Goal: Task Accomplishment & Management: Use online tool/utility

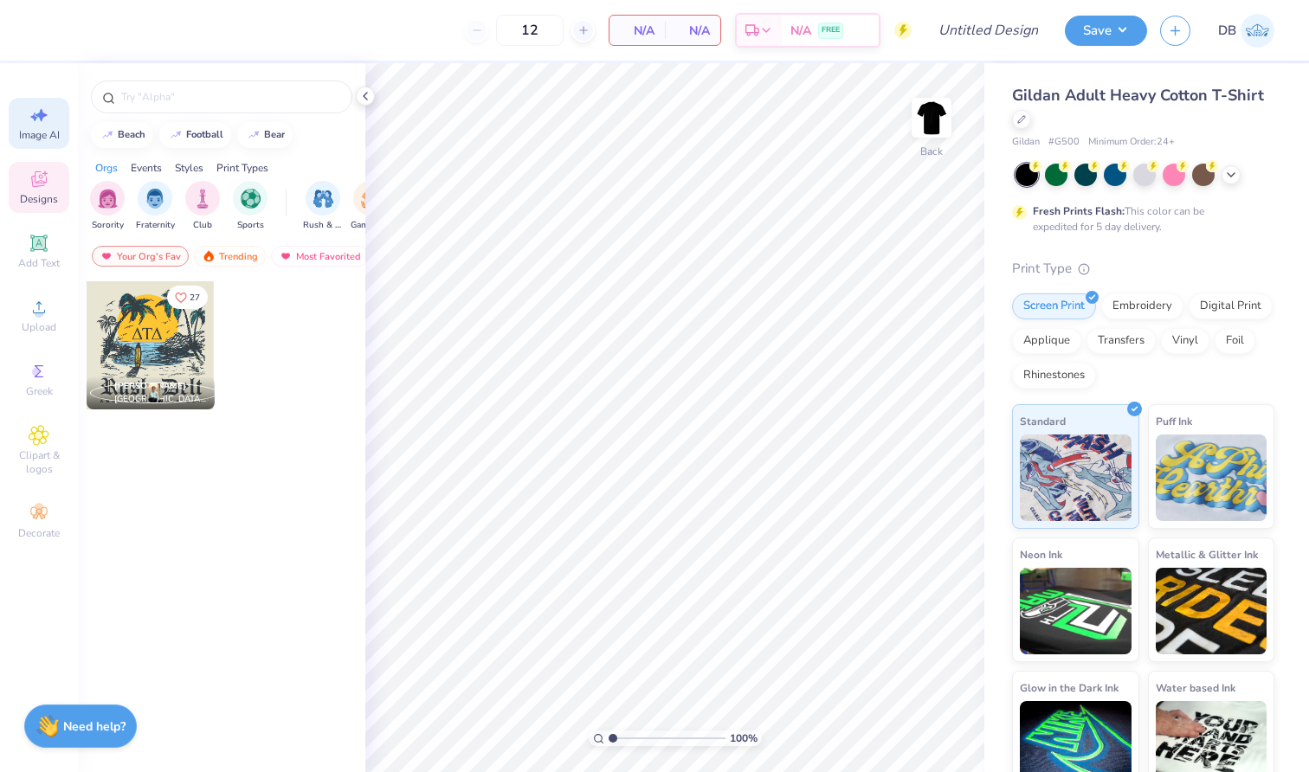
click at [45, 113] on icon at bounding box center [39, 115] width 21 height 21
select select "4"
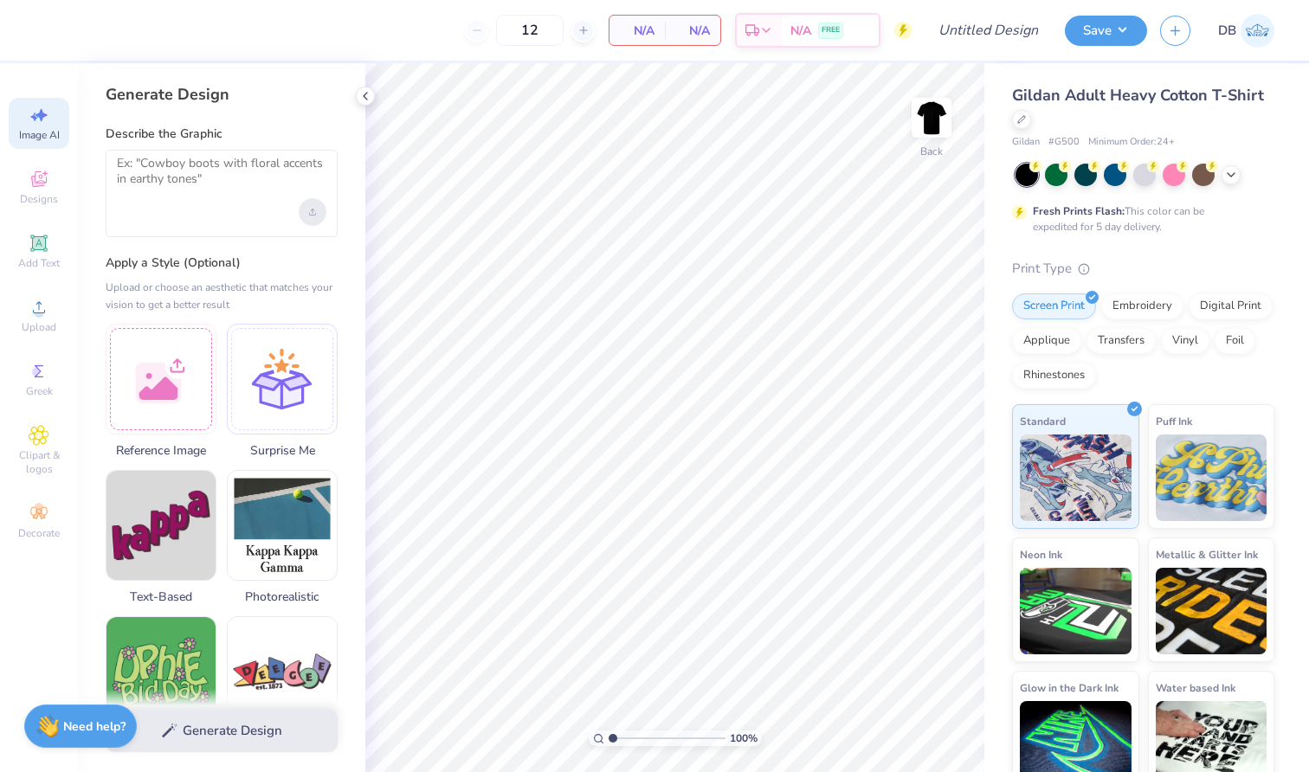
click at [319, 211] on div "Upload image" at bounding box center [313, 212] width 28 height 28
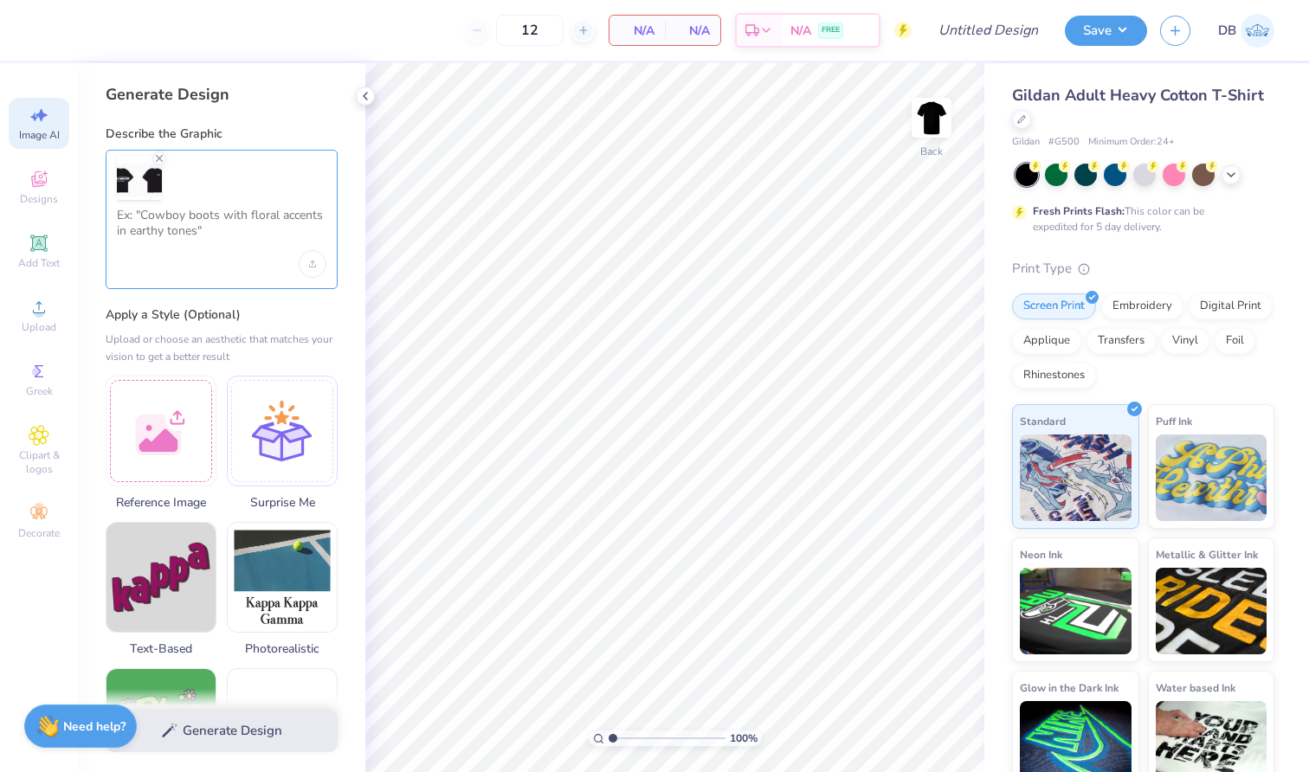
click at [184, 232] on textarea at bounding box center [222, 229] width 210 height 43
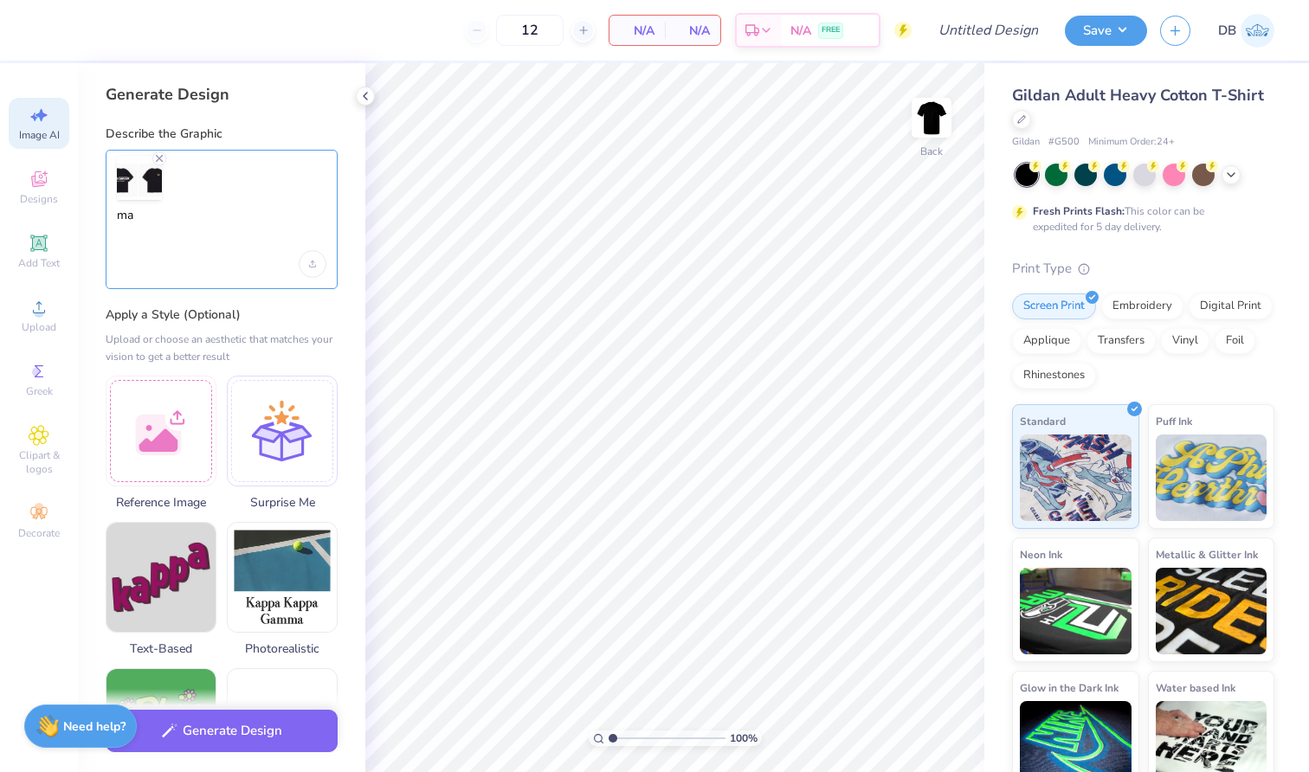
type textarea "m"
type textarea "t"
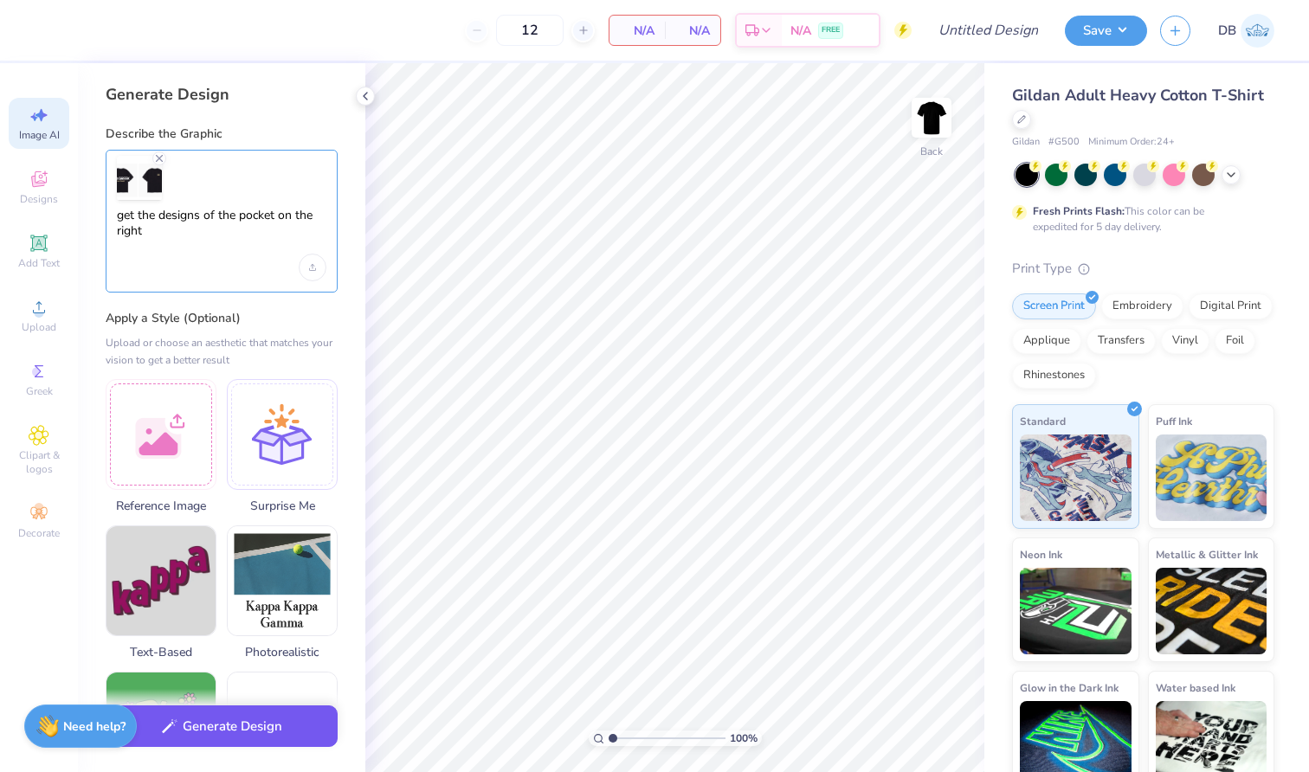
type textarea "get the designs of the pocket on the right"
click at [257, 718] on button "Generate Design" at bounding box center [222, 727] width 232 height 42
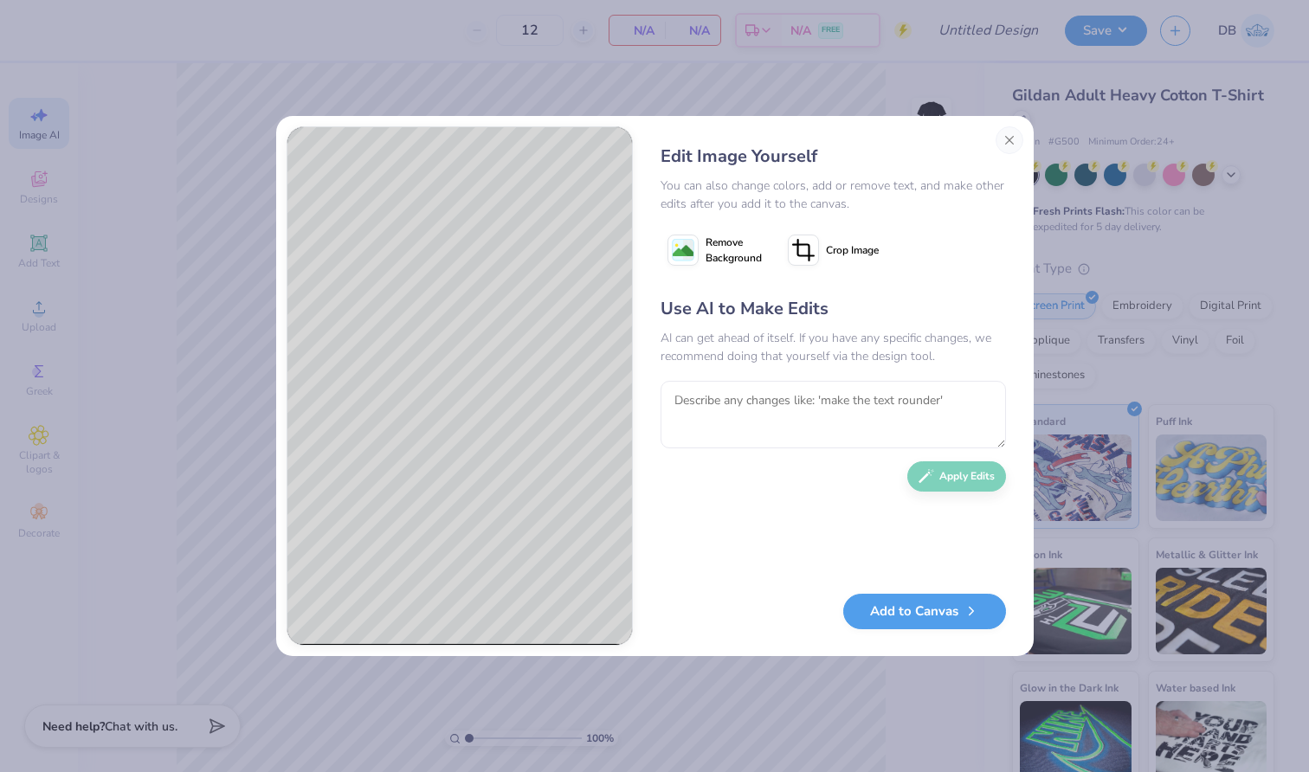
click at [698, 251] on icon at bounding box center [683, 250] width 31 height 31
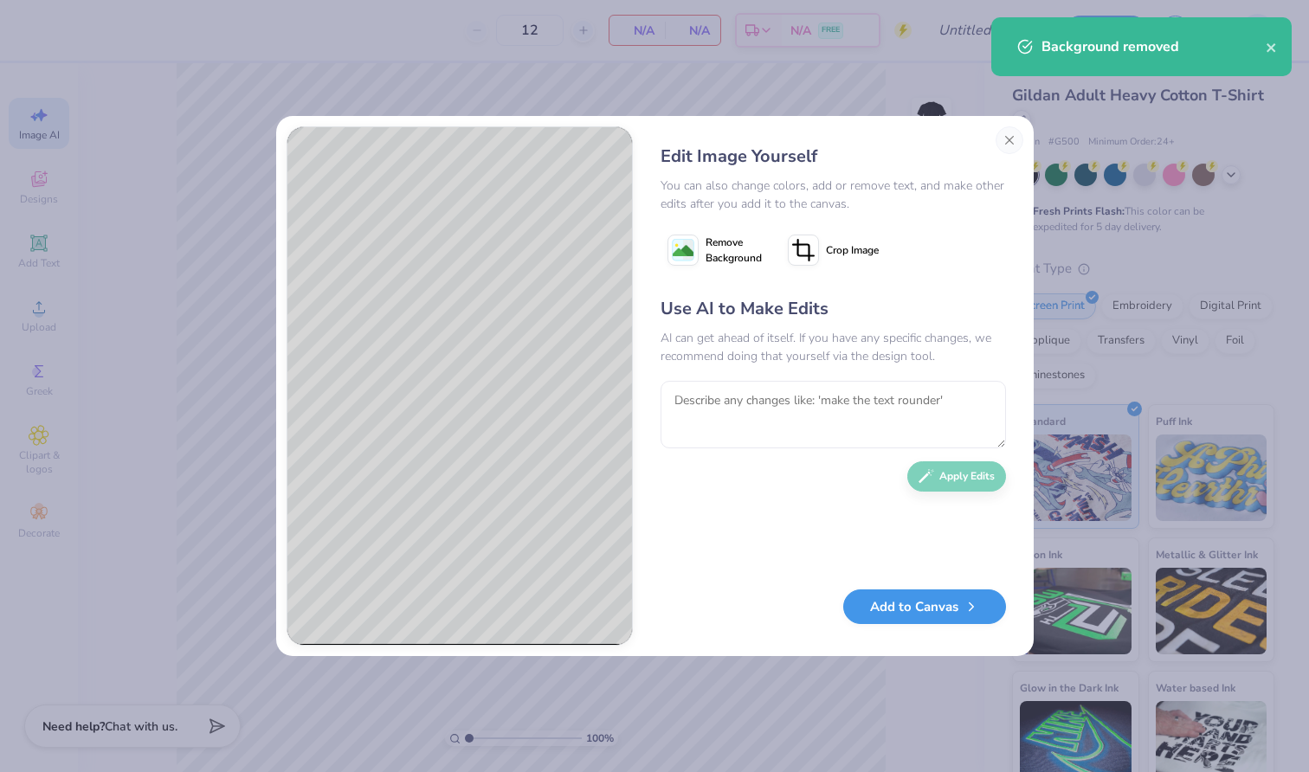
click at [902, 619] on button "Add to Canvas" at bounding box center [924, 607] width 163 height 35
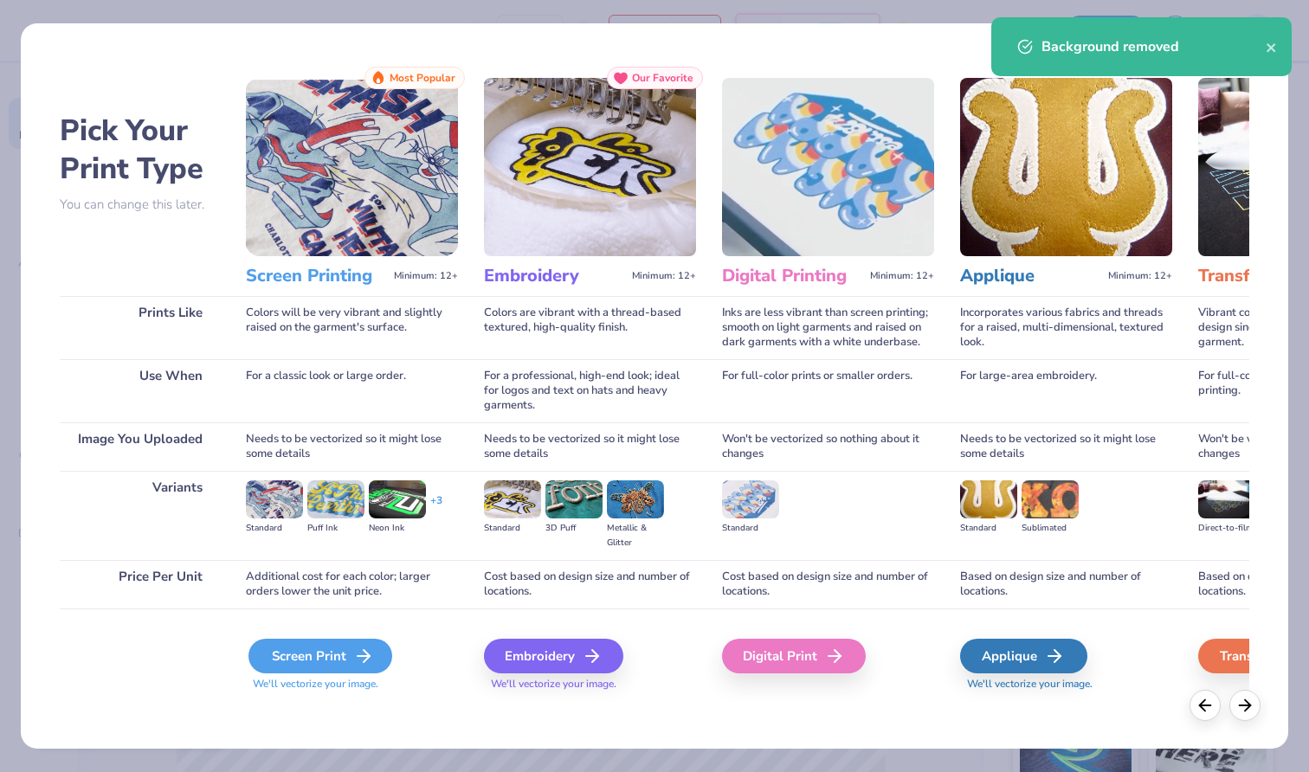
click at [303, 662] on div "Screen Print" at bounding box center [320, 656] width 144 height 35
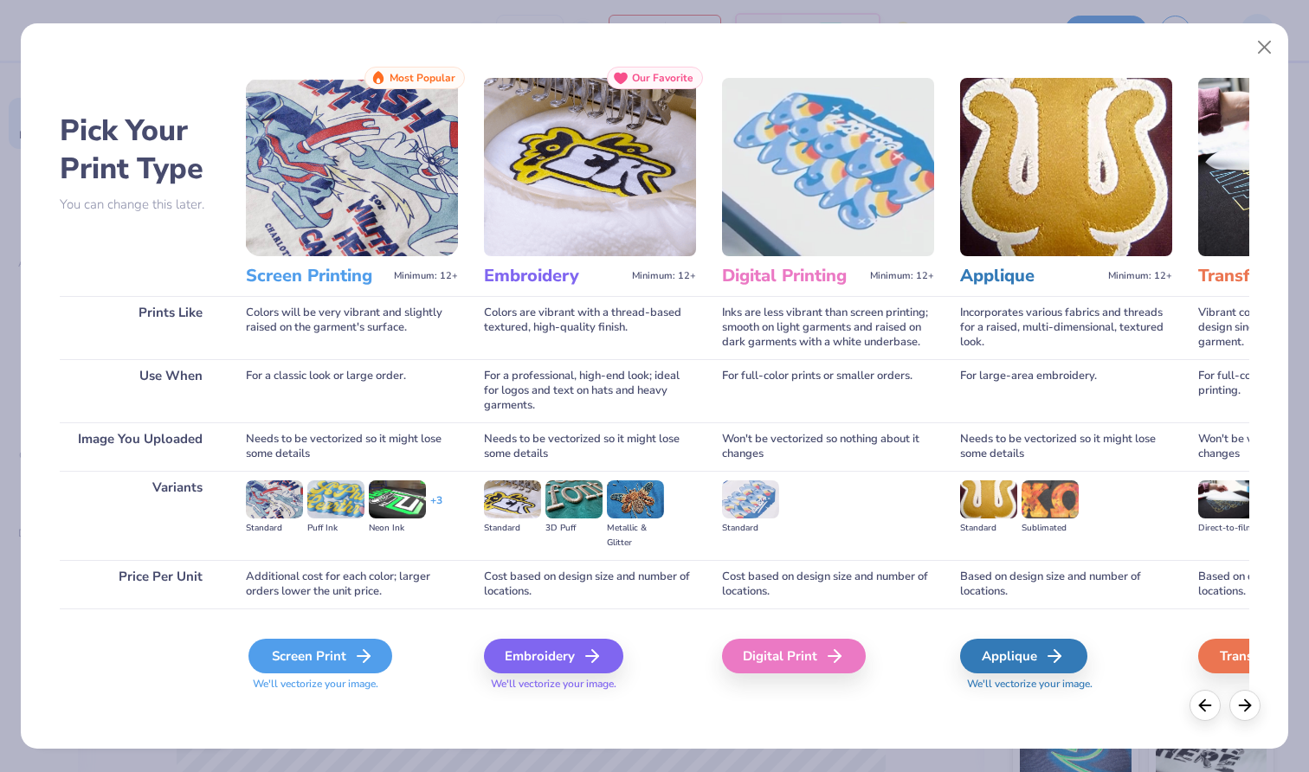
click at [335, 658] on div "Screen Print" at bounding box center [320, 656] width 144 height 35
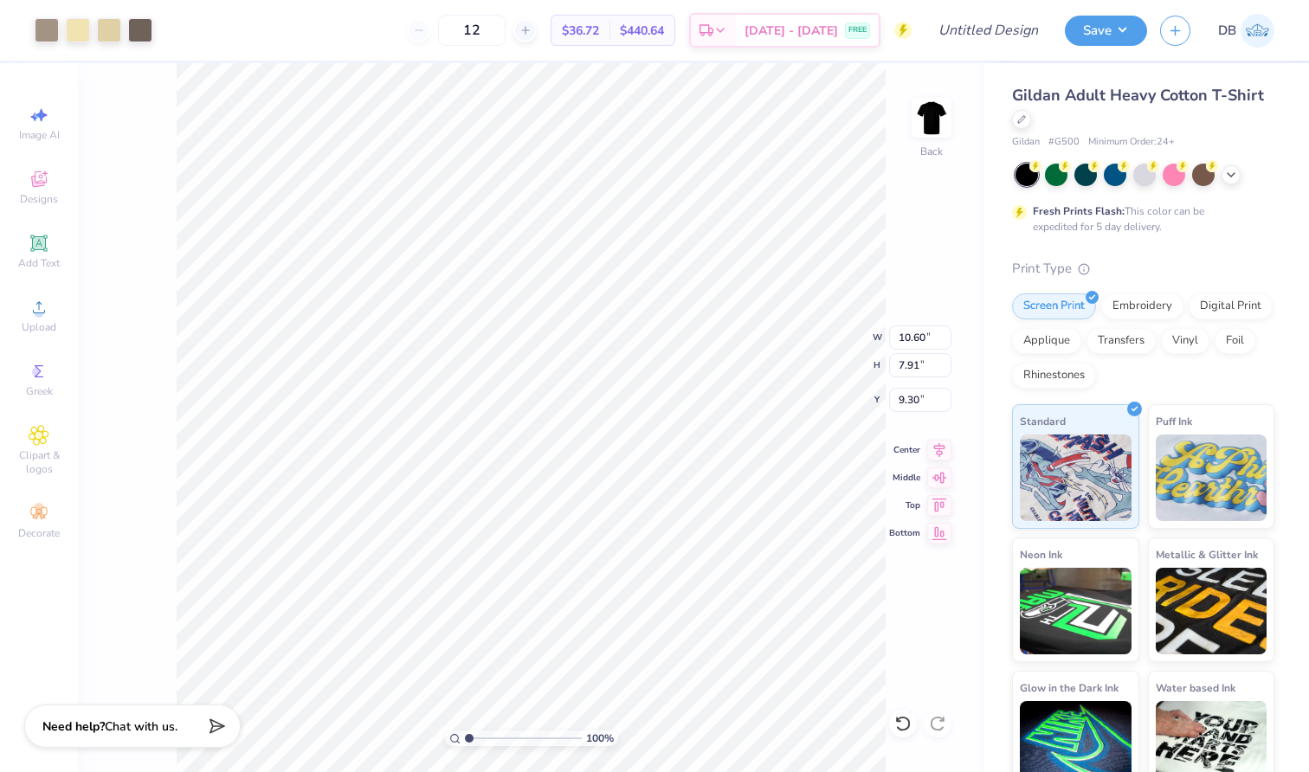
type input "3.90"
type input "2.91"
type input "3.00"
type input "1.44"
type input "1.07"
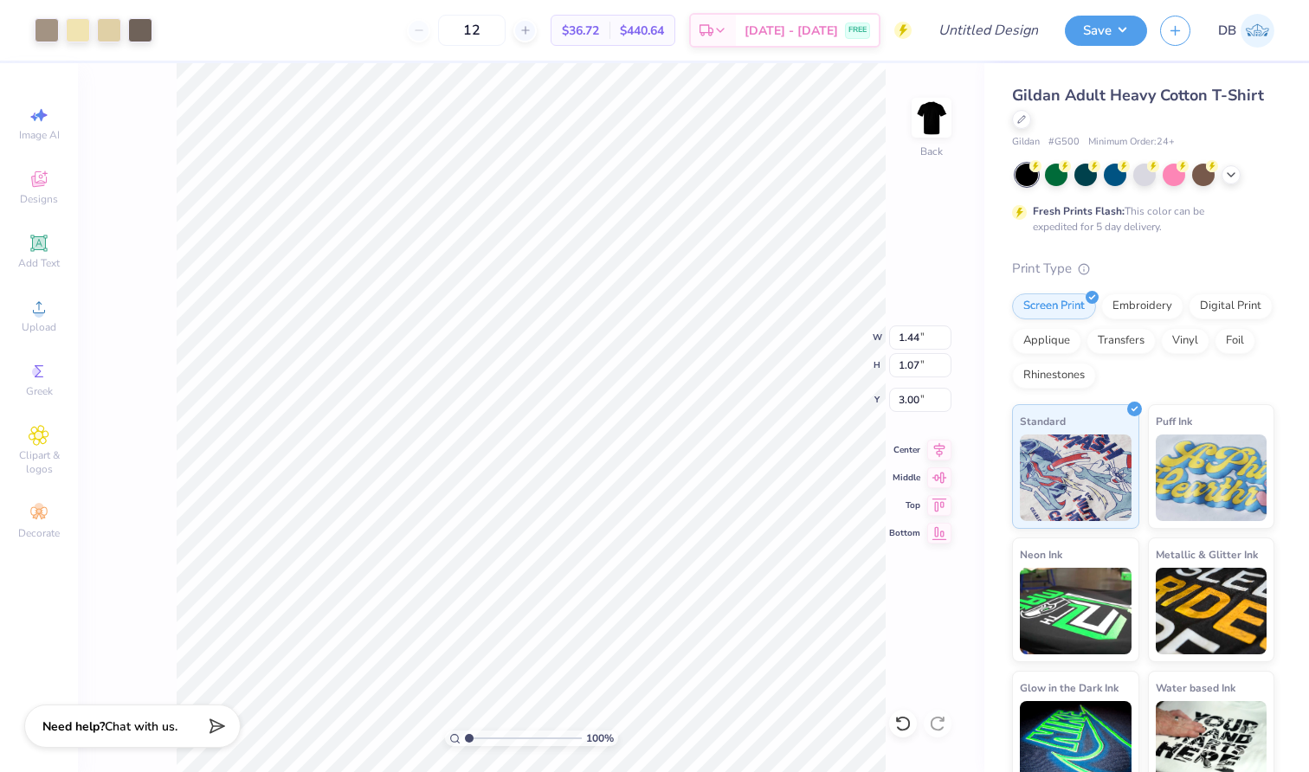
type input "10.60"
type input "7.91"
type input "9.30"
click at [46, 28] on div at bounding box center [47, 28] width 24 height 24
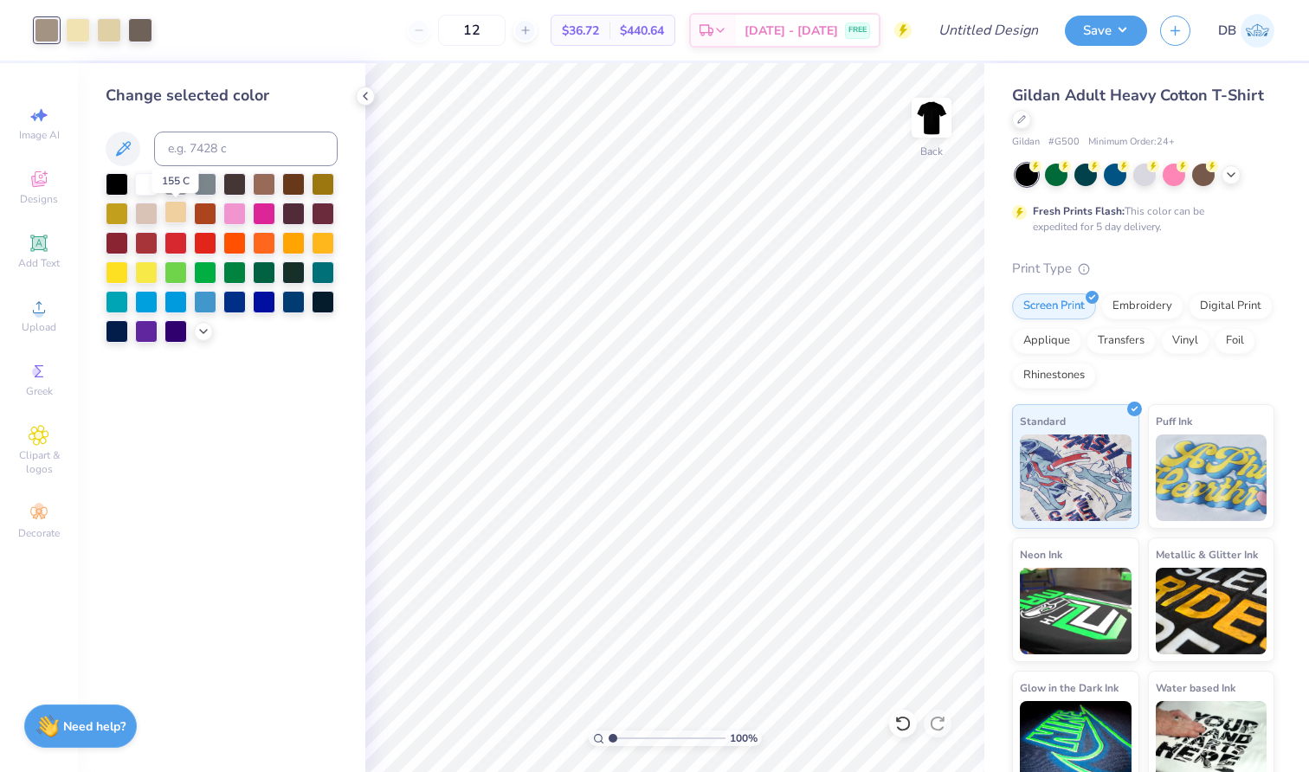
click at [174, 214] on div at bounding box center [175, 212] width 23 height 23
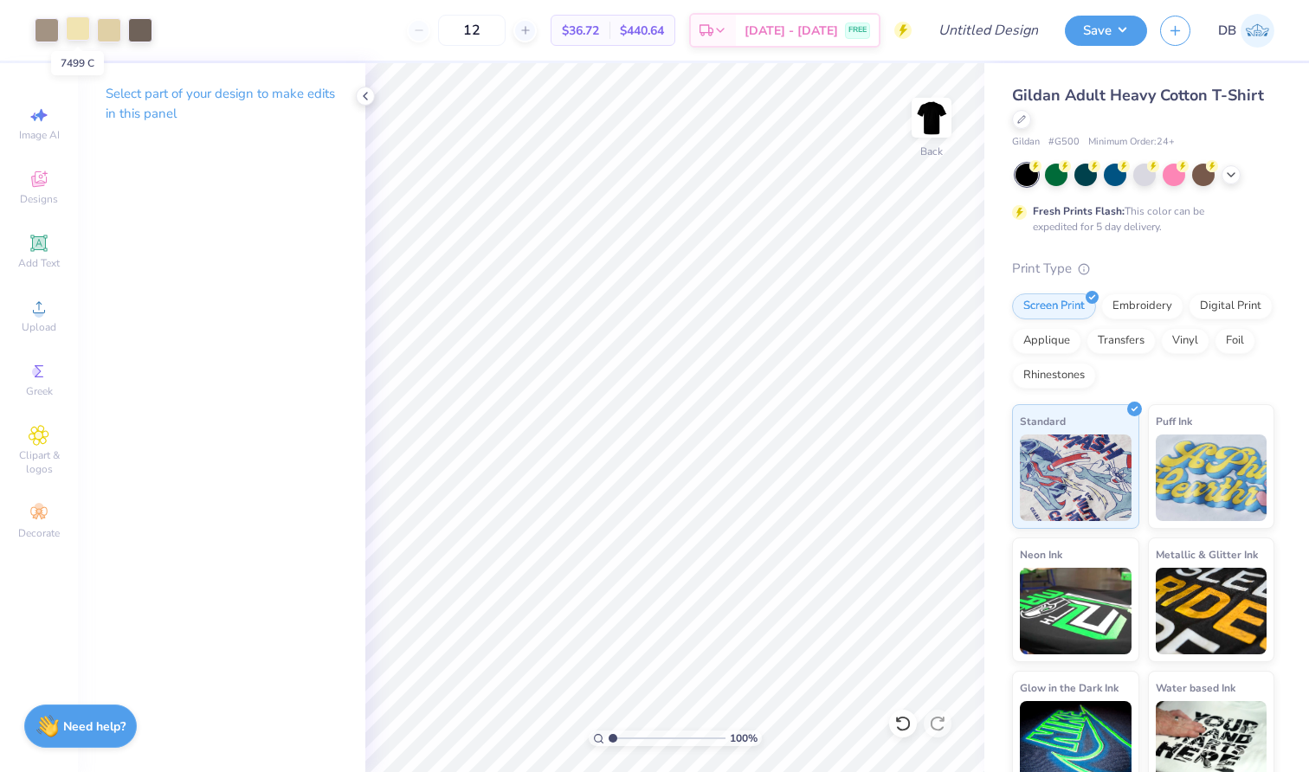
click at [76, 29] on div at bounding box center [78, 28] width 24 height 24
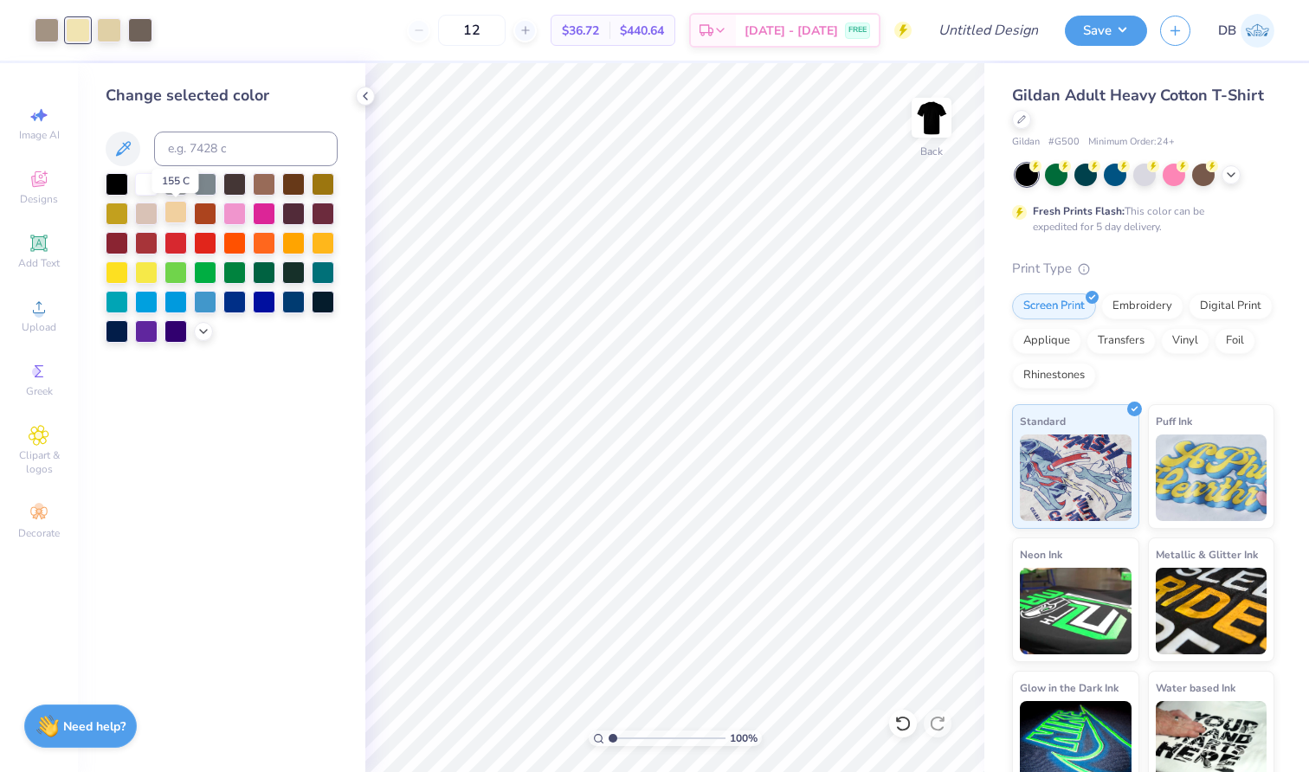
click at [183, 216] on div at bounding box center [175, 212] width 23 height 23
click at [108, 36] on div at bounding box center [109, 28] width 24 height 24
click at [176, 215] on div at bounding box center [175, 212] width 23 height 23
click at [111, 29] on div at bounding box center [109, 28] width 24 height 24
click at [111, 29] on div at bounding box center [109, 30] width 24 height 24
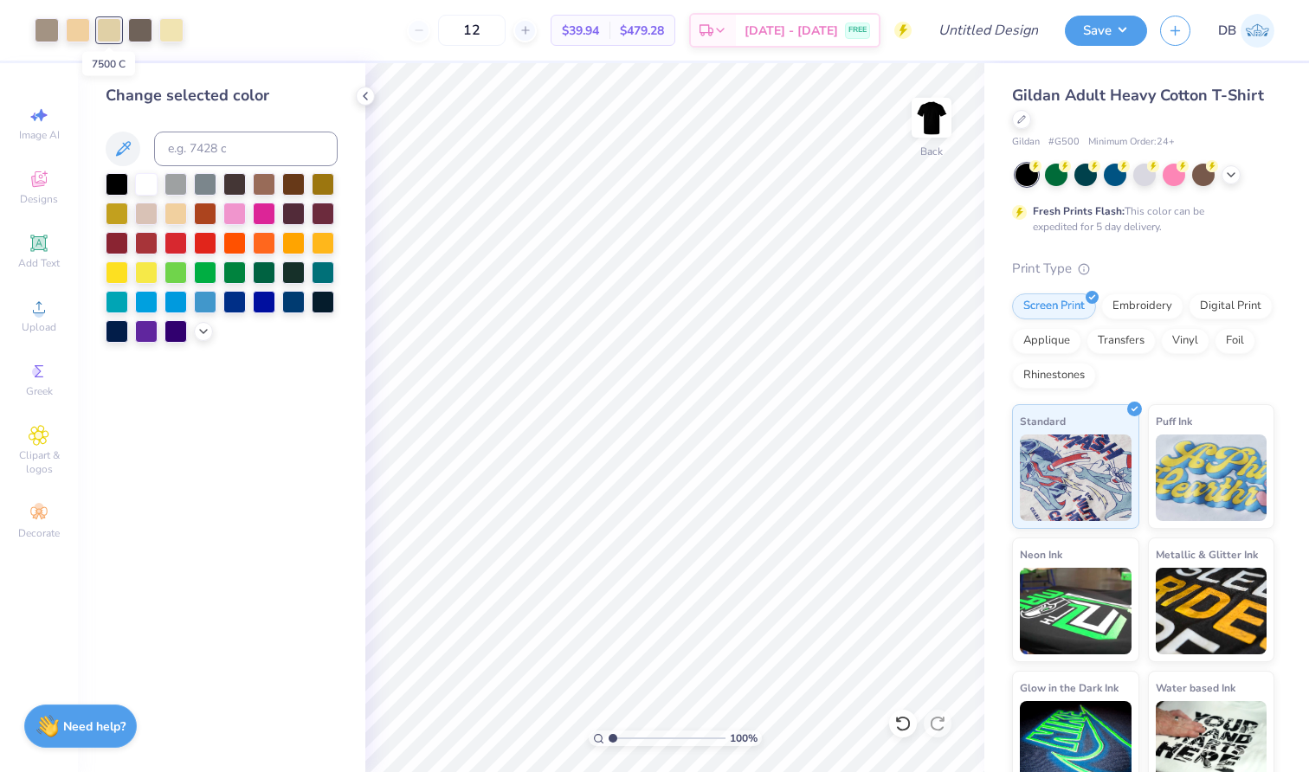
click at [111, 29] on div at bounding box center [109, 30] width 24 height 24
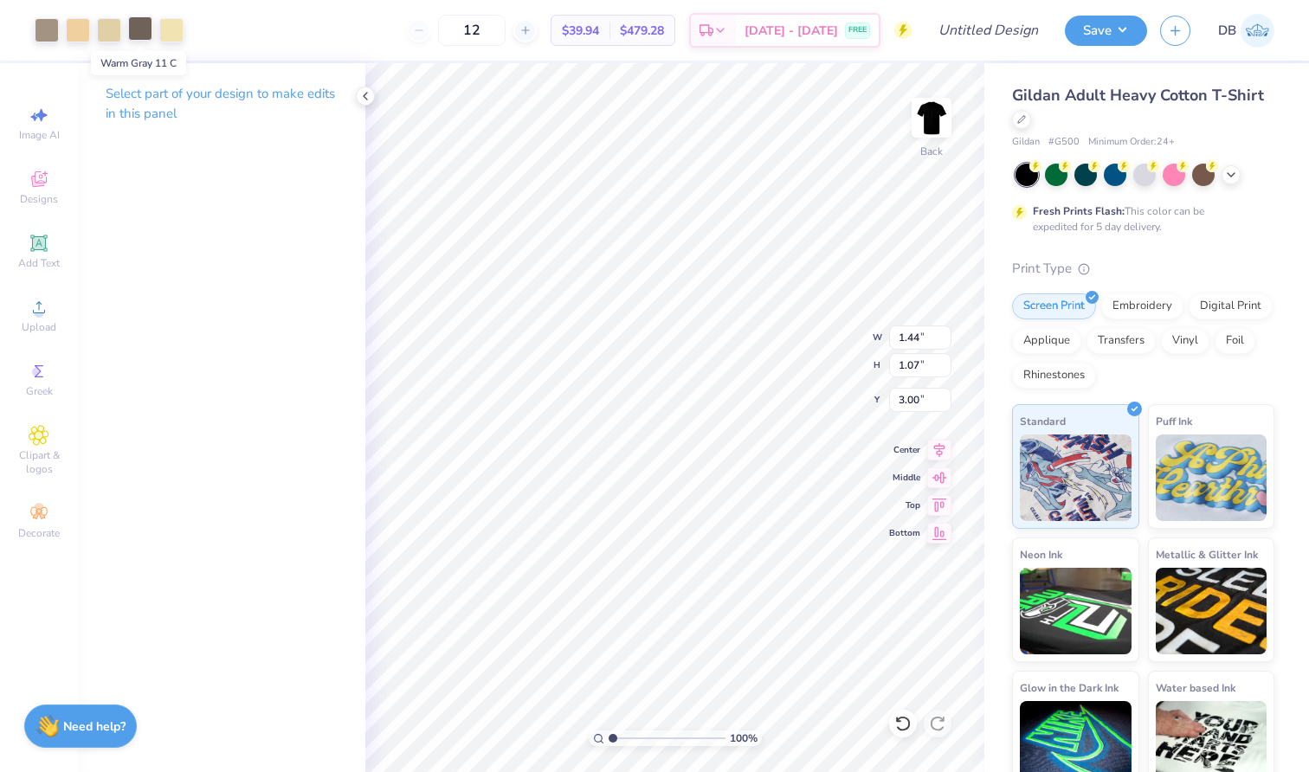
click at [135, 28] on div at bounding box center [140, 28] width 24 height 24
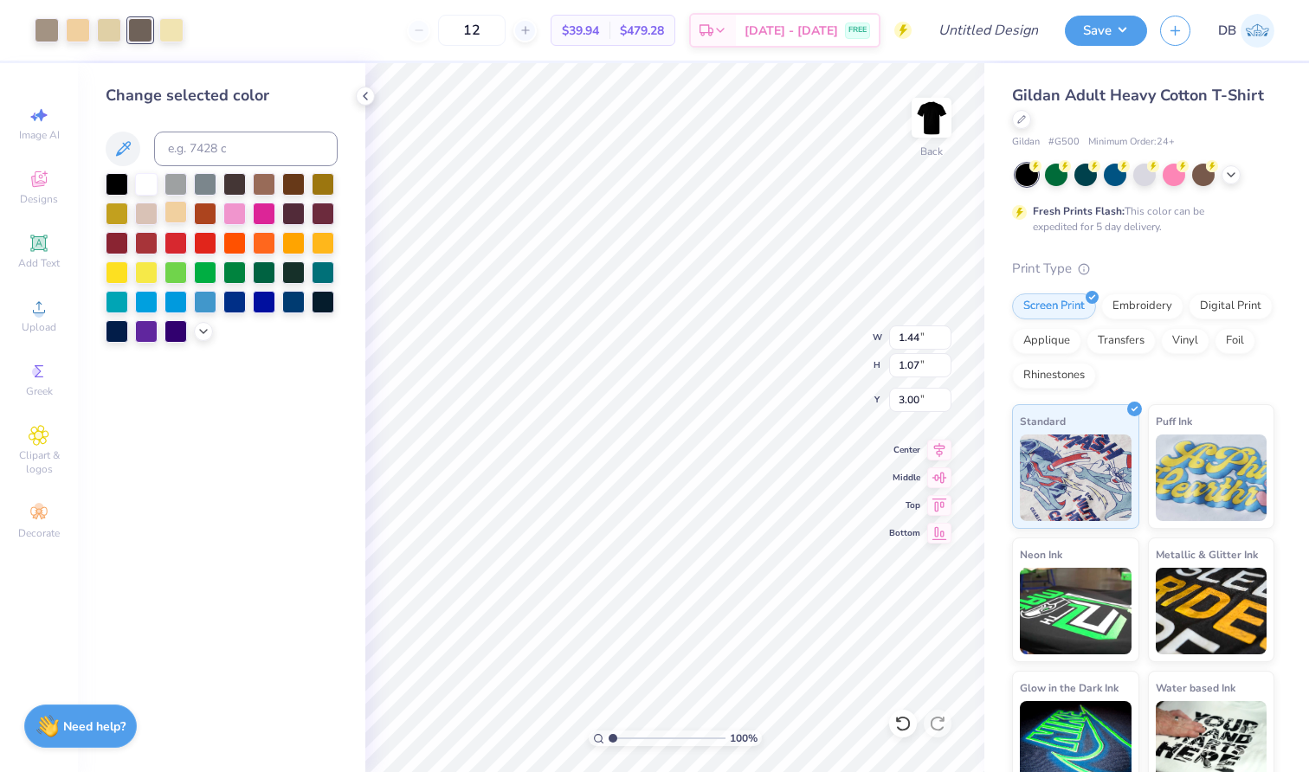
click at [174, 223] on div at bounding box center [175, 212] width 23 height 23
click at [165, 34] on div at bounding box center [171, 28] width 24 height 24
click at [177, 219] on div at bounding box center [175, 212] width 23 height 23
click at [136, 24] on div at bounding box center [140, 28] width 24 height 24
click at [183, 213] on div at bounding box center [175, 212] width 23 height 23
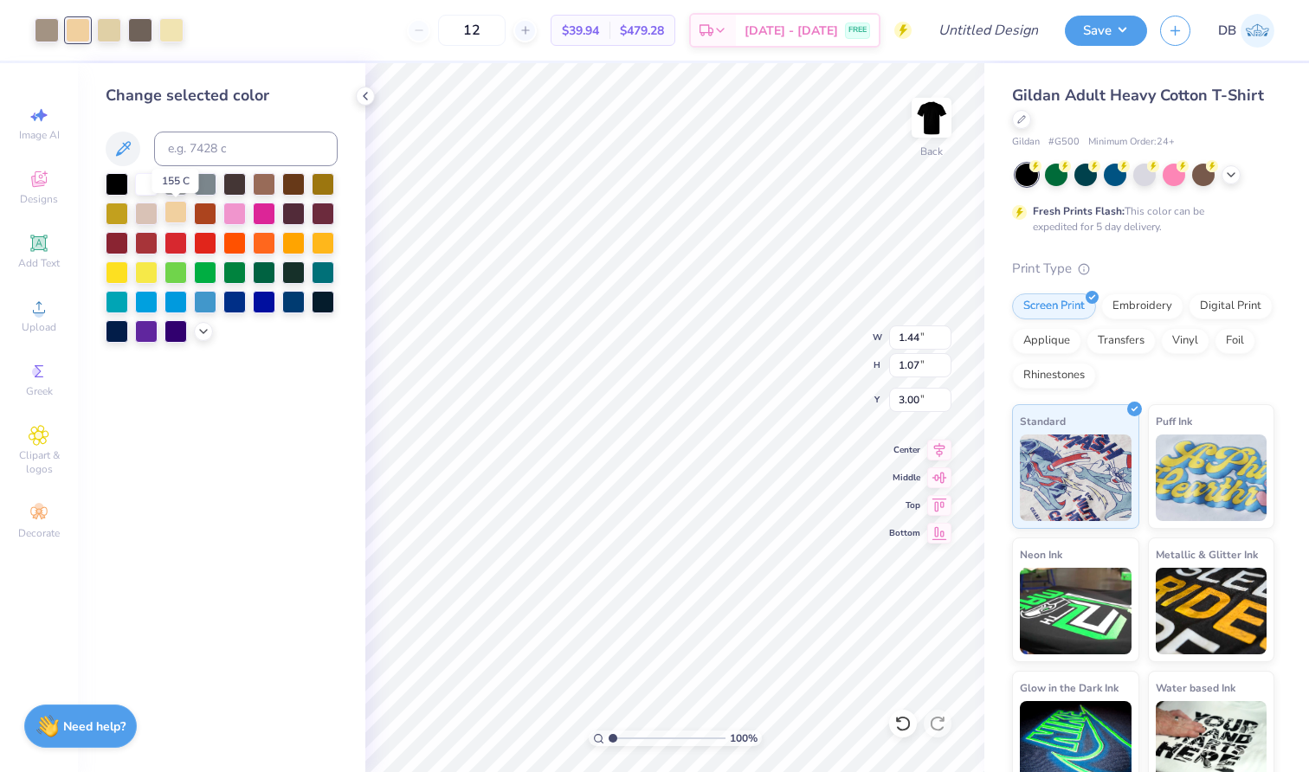
click at [183, 213] on div at bounding box center [175, 212] width 23 height 23
click at [109, 19] on div at bounding box center [109, 28] width 24 height 24
click at [179, 180] on div at bounding box center [175, 182] width 23 height 23
click at [179, 180] on div "Change selected color" at bounding box center [221, 417] width 287 height 709
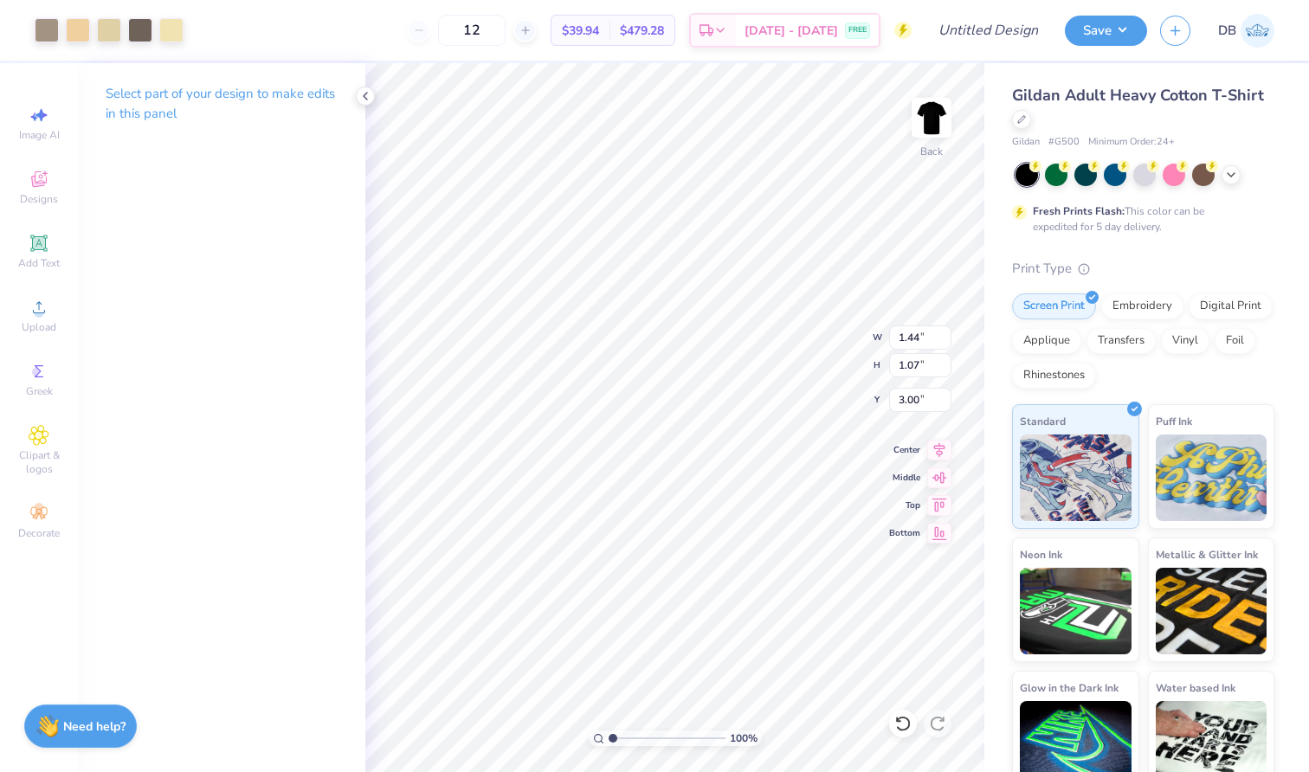
click at [180, 107] on p "Select part of your design to make edits in this panel" at bounding box center [222, 104] width 232 height 40
click at [23, 121] on div "Image AI" at bounding box center [39, 123] width 61 height 51
select select "4"
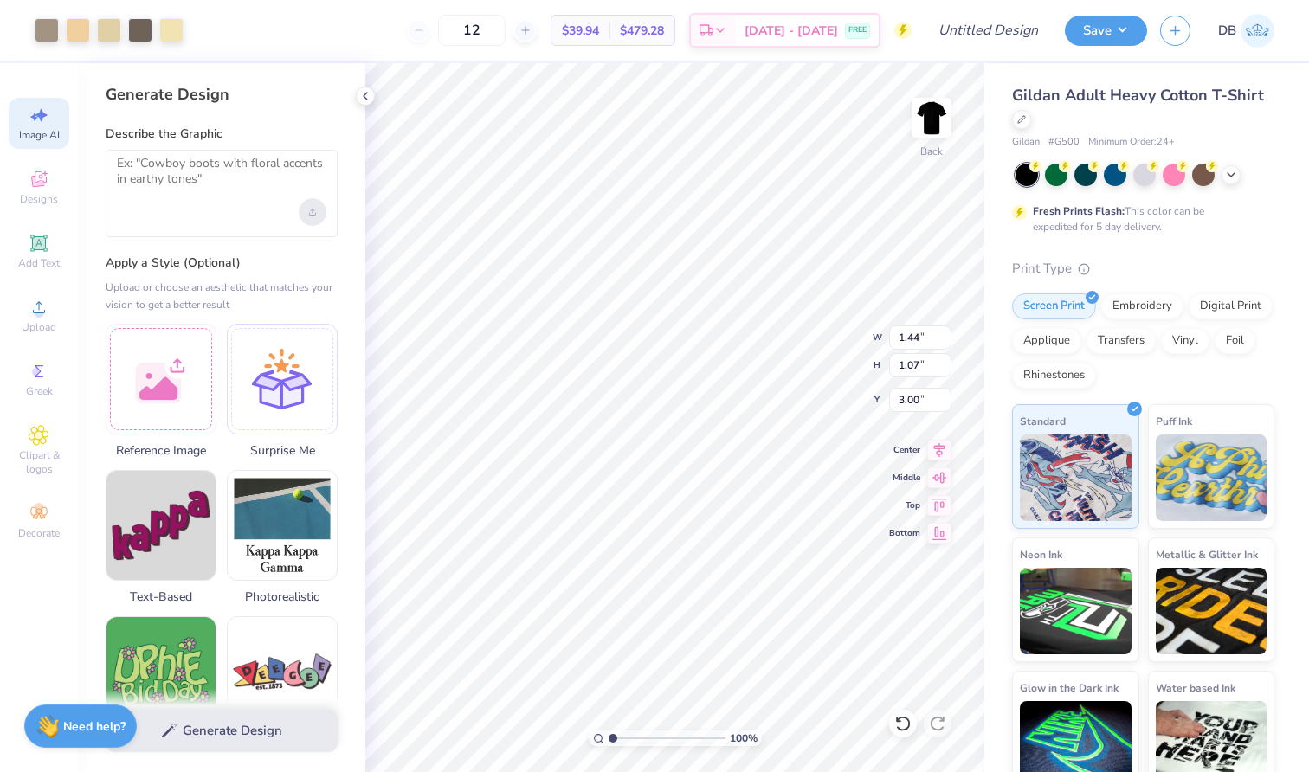
click at [312, 211] on icon "Upload image" at bounding box center [312, 212] width 7 height 7
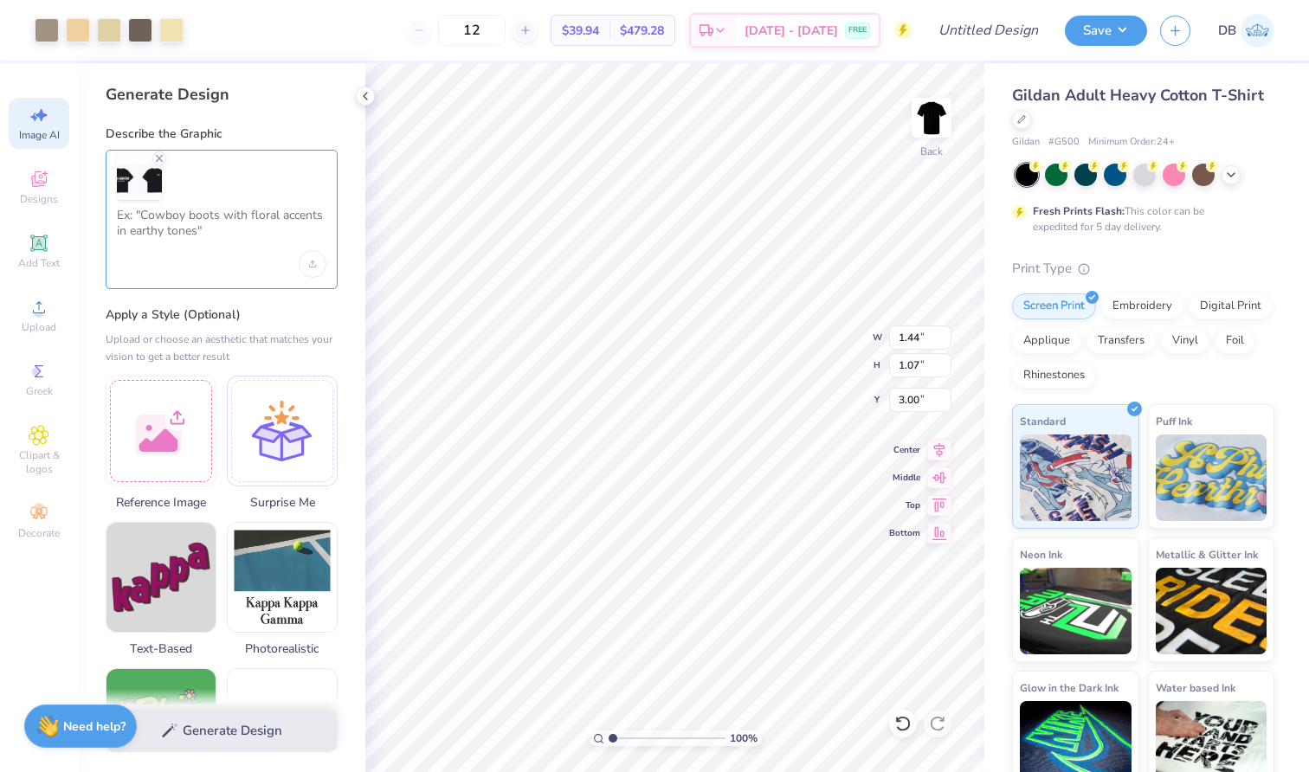
click at [251, 217] on textarea at bounding box center [222, 229] width 210 height 43
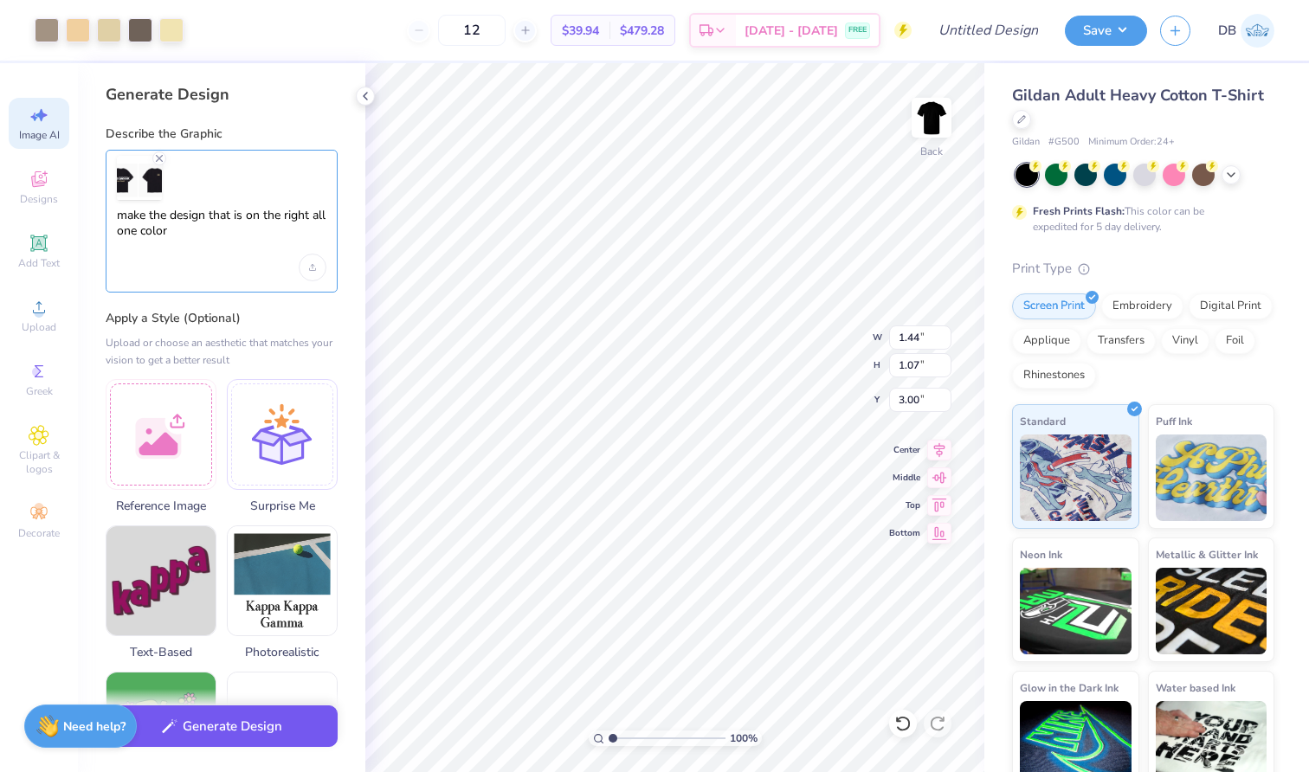
type textarea "make the design that is on the right all one color"
click at [285, 726] on button "Generate Design" at bounding box center [222, 727] width 232 height 42
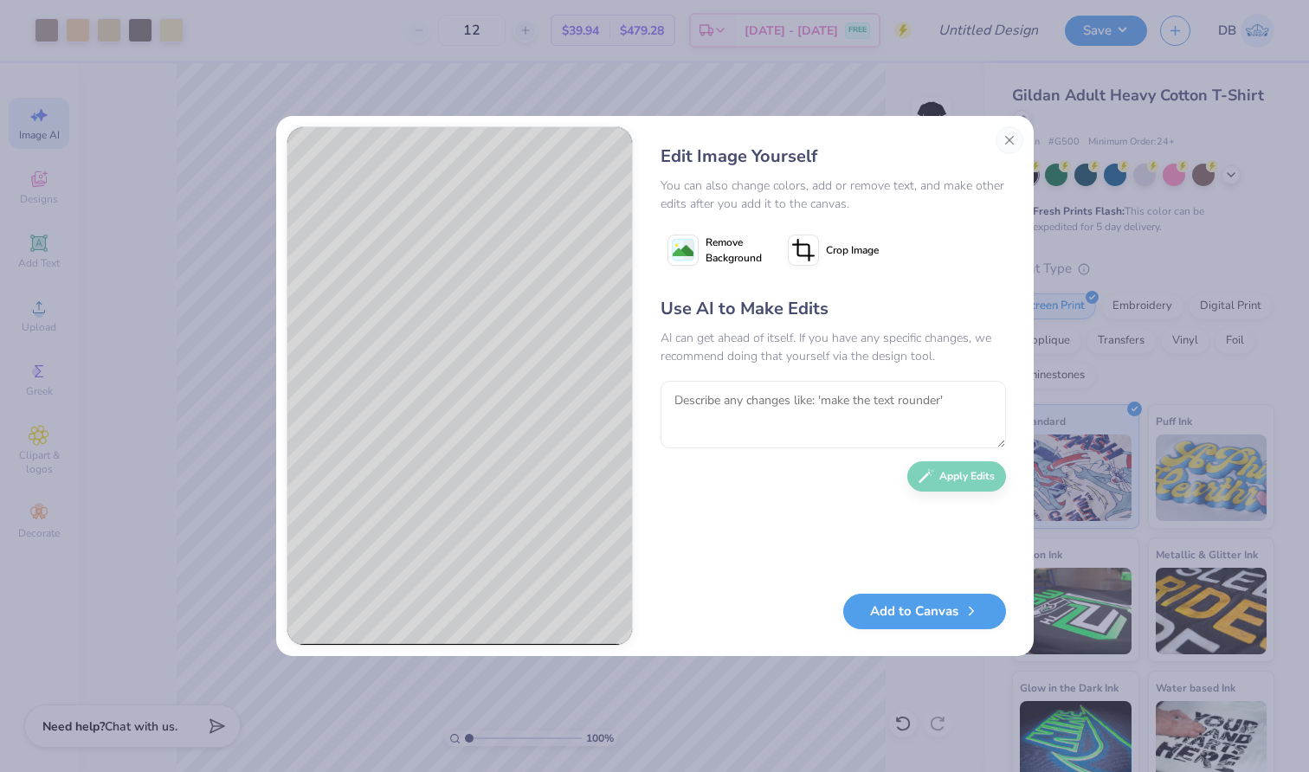
click at [686, 261] on icon at bounding box center [683, 250] width 31 height 31
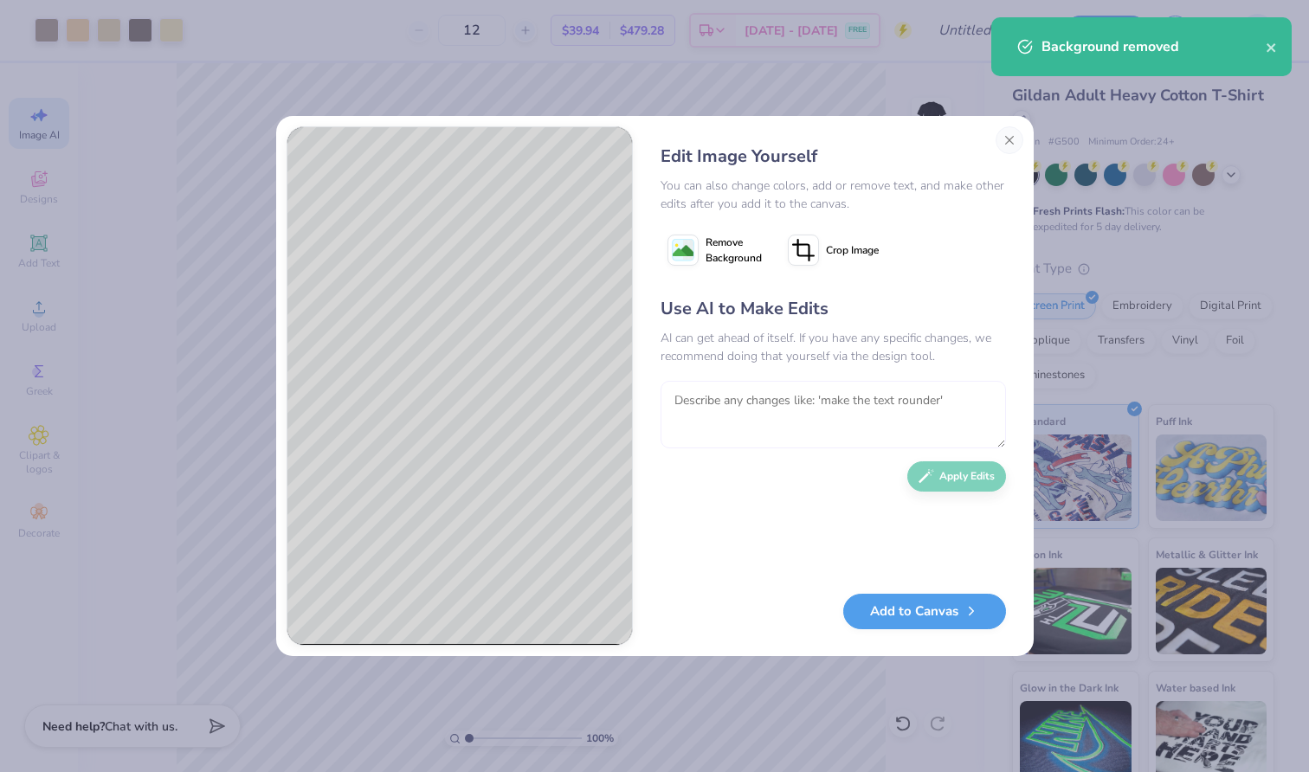
click at [718, 404] on textarea at bounding box center [833, 415] width 345 height 68
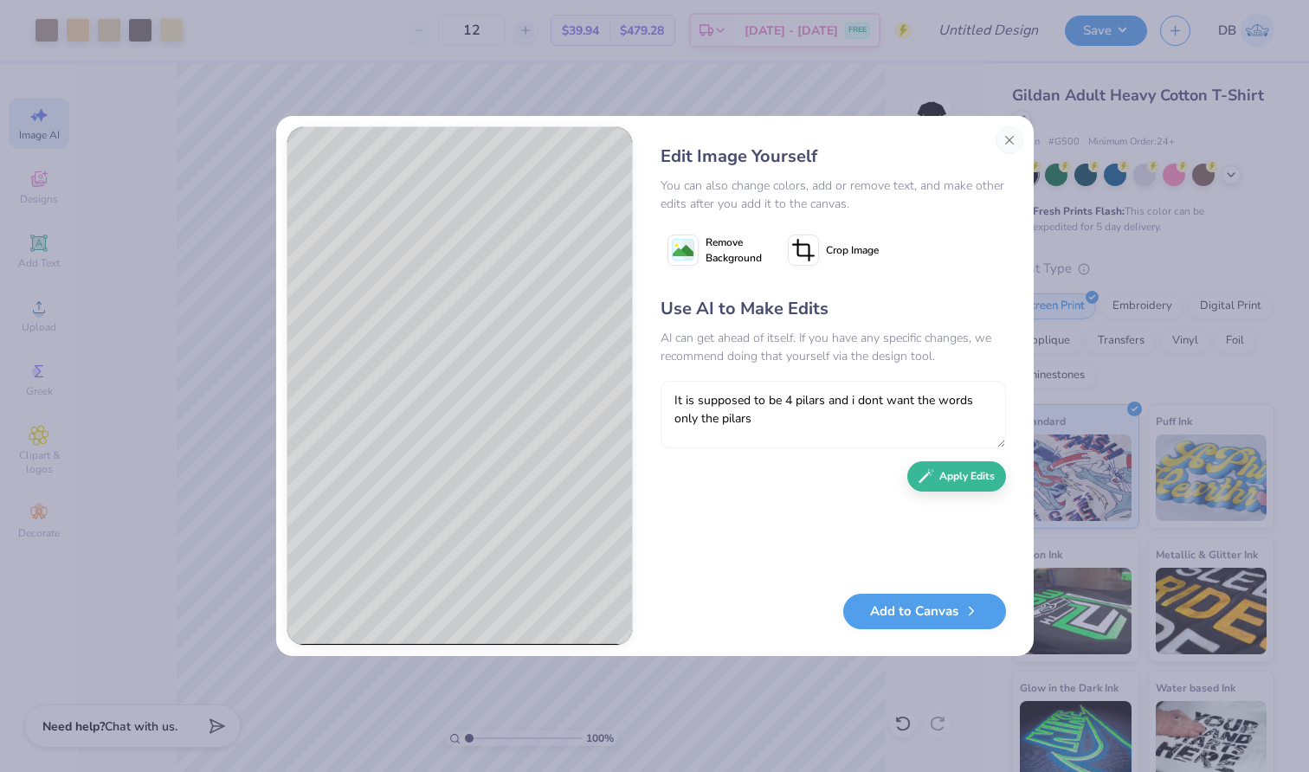
type textarea "It is supposed to be 4 pilars and i dont want the words only the Pilars"
drag, startPoint x: 718, startPoint y: 404, endPoint x: 959, endPoint y: 469, distance: 250.1
click at [959, 469] on button "Apply Edits" at bounding box center [956, 472] width 99 height 30
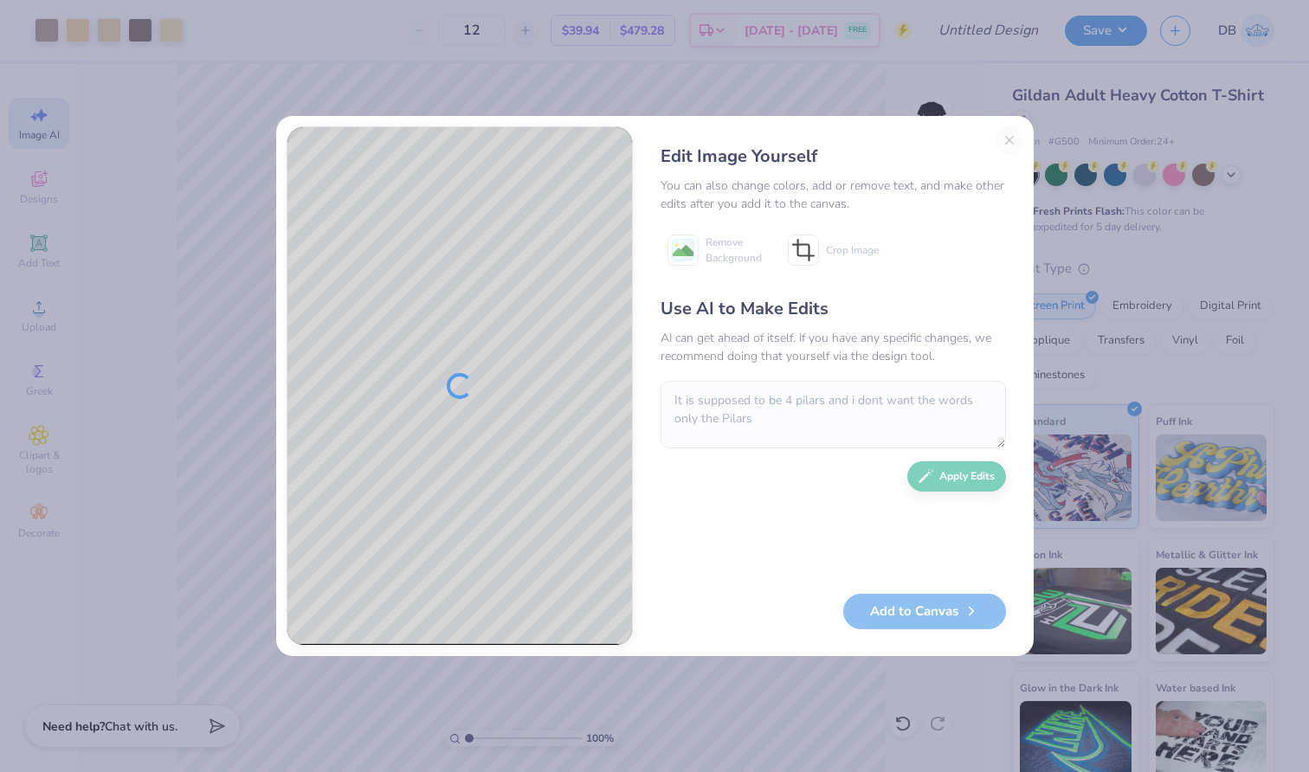
click at [1007, 141] on div "Edit Image Yourself You can also change colors, add or remove text, and make ot…" at bounding box center [833, 385] width 380 height 519
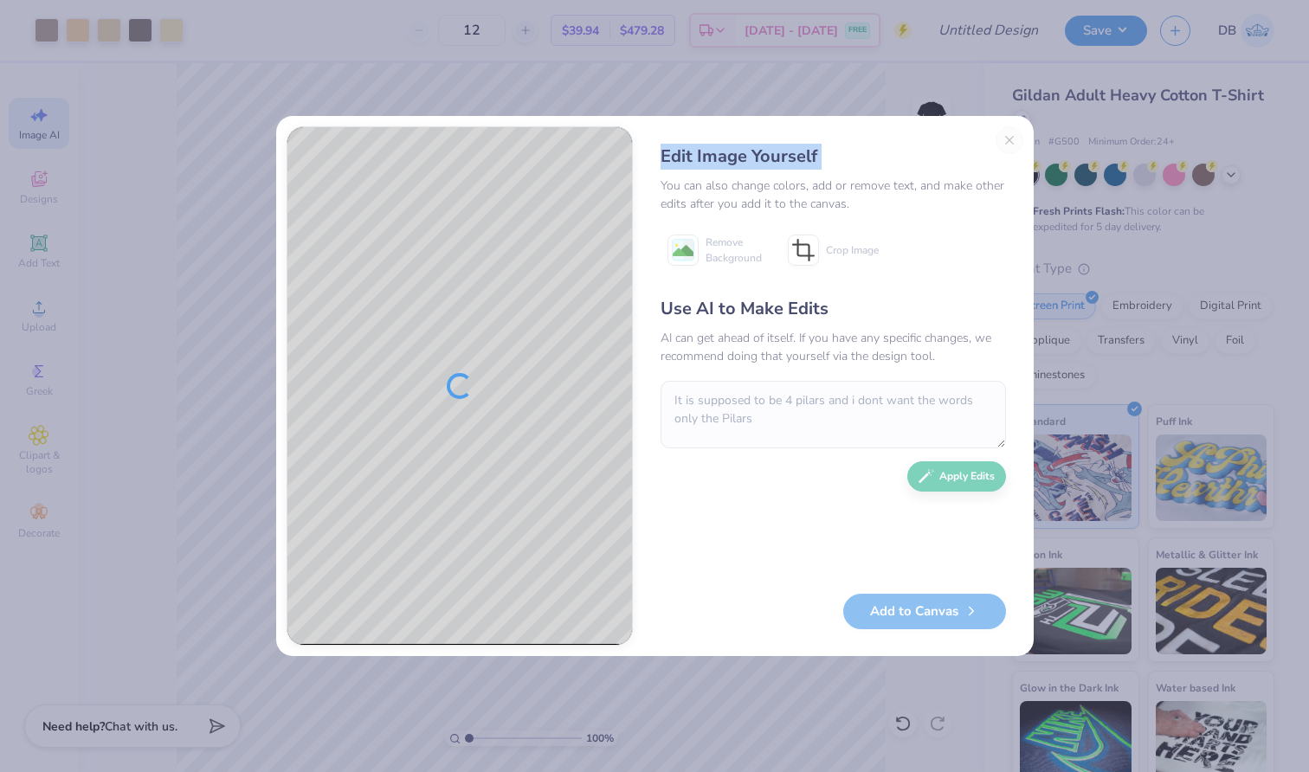
click at [1007, 141] on div "Edit Image Yourself You can also change colors, add or remove text, and make ot…" at bounding box center [833, 385] width 380 height 519
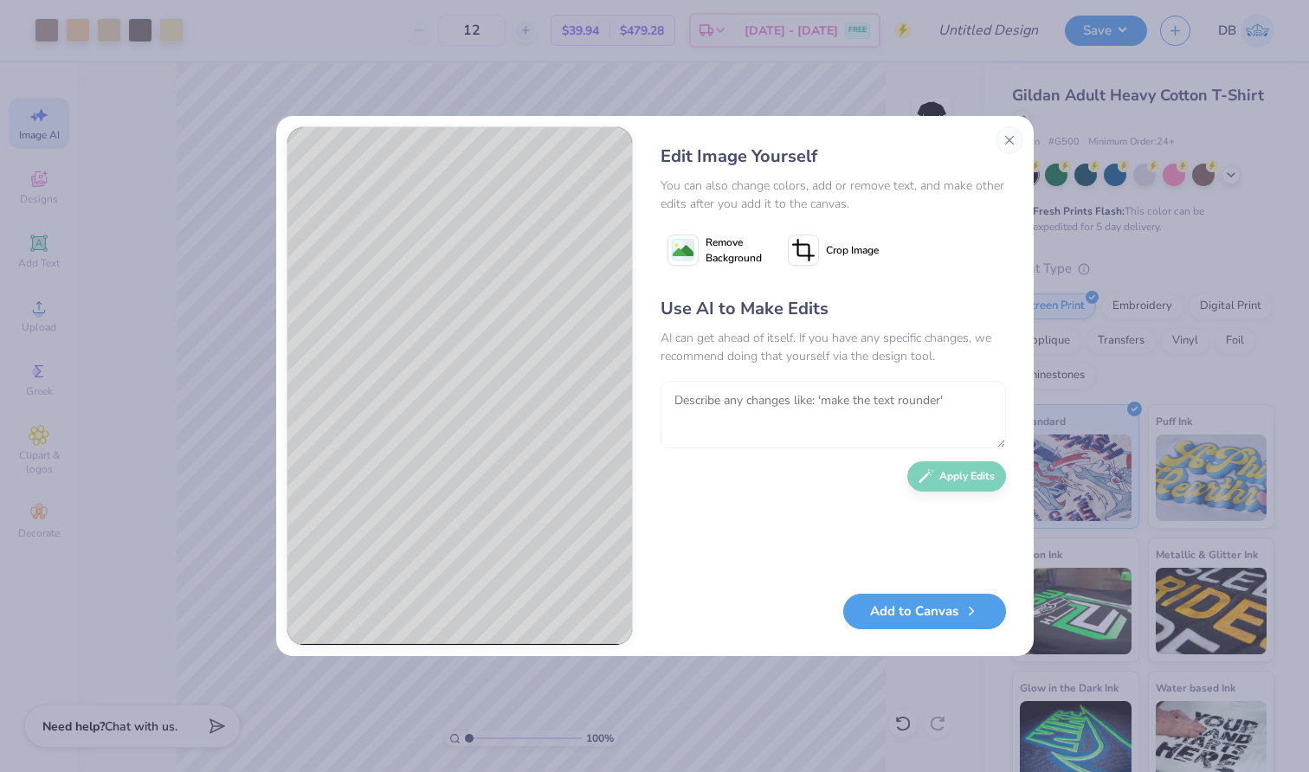
click at [769, 403] on textarea at bounding box center [833, 415] width 345 height 68
type textarea "why does it look"
type textarea "make it more simple than that"
click at [974, 497] on div "Use AI to Make Edits AI can get ahead of itself. If you have any specific chang…" at bounding box center [833, 436] width 345 height 281
click at [974, 481] on button "Apply Edits" at bounding box center [956, 472] width 99 height 30
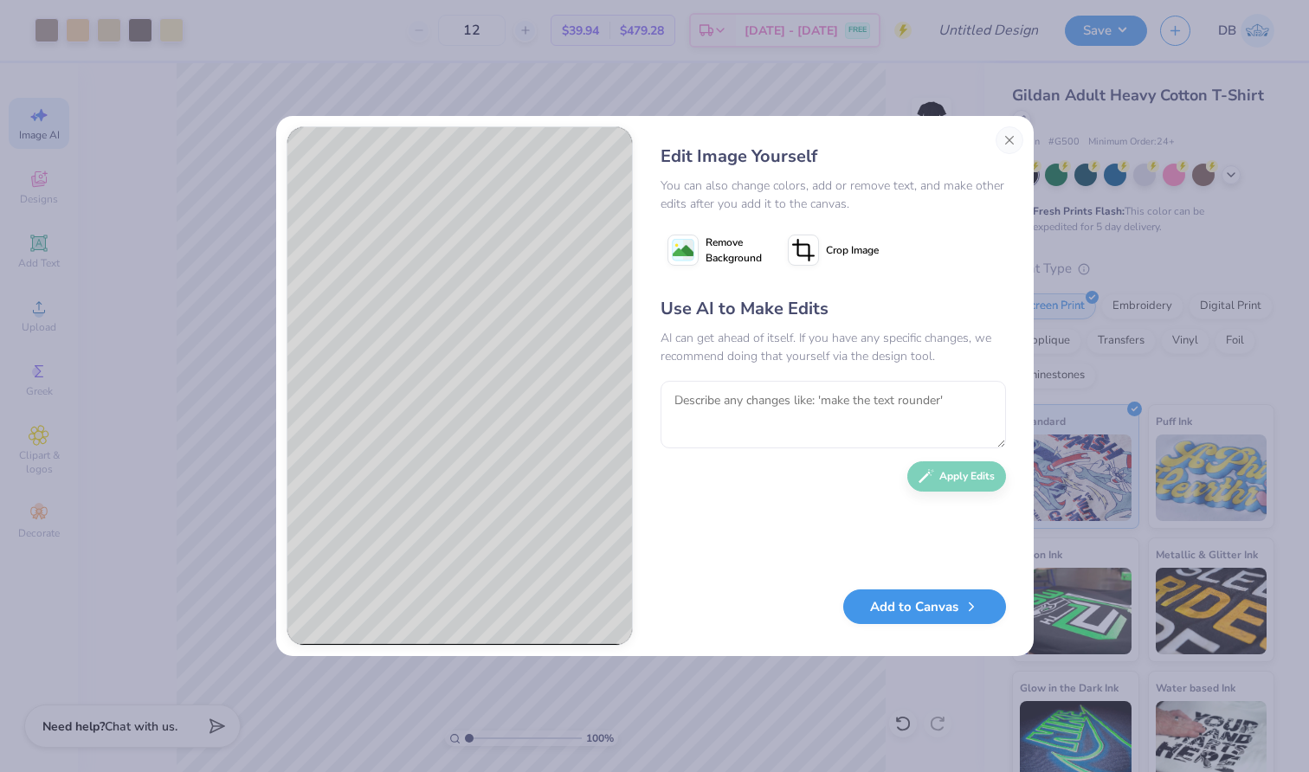
click at [887, 621] on button "Add to Canvas" at bounding box center [924, 607] width 163 height 35
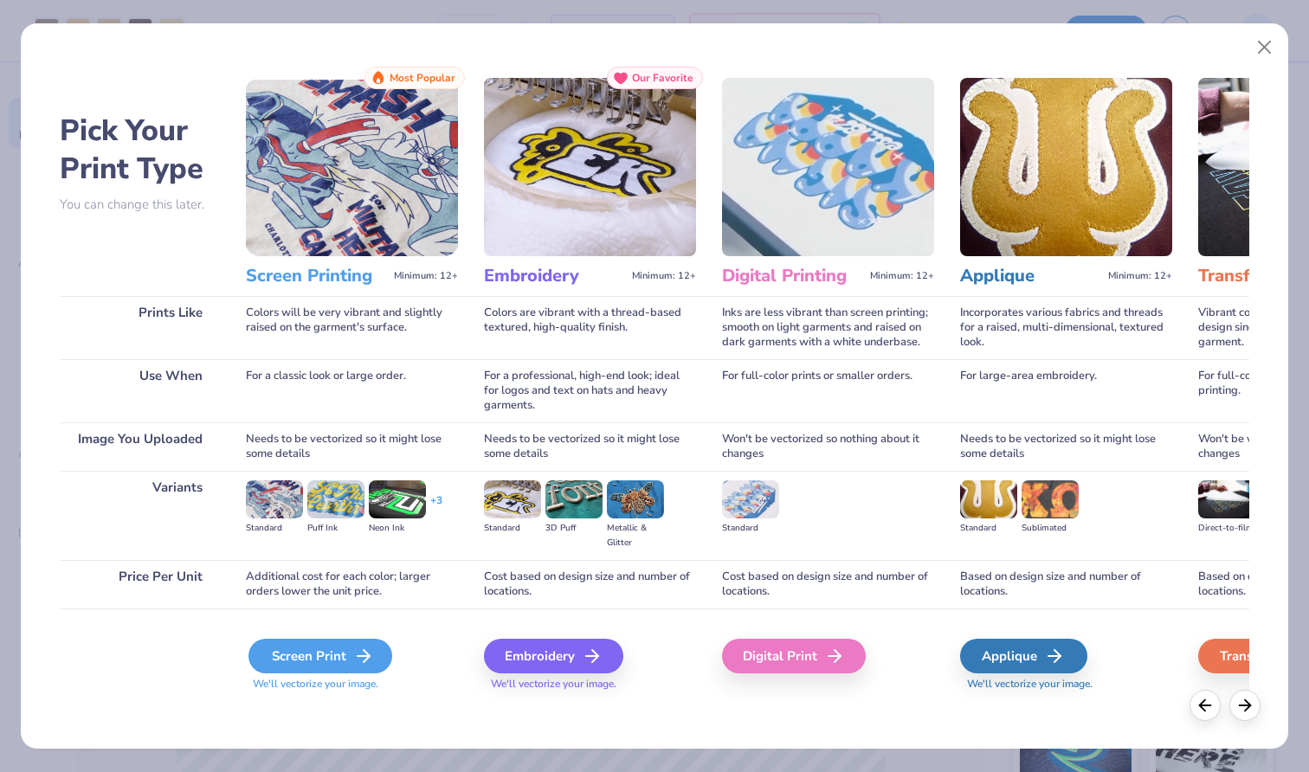
click at [333, 655] on div "Screen Print" at bounding box center [320, 656] width 144 height 35
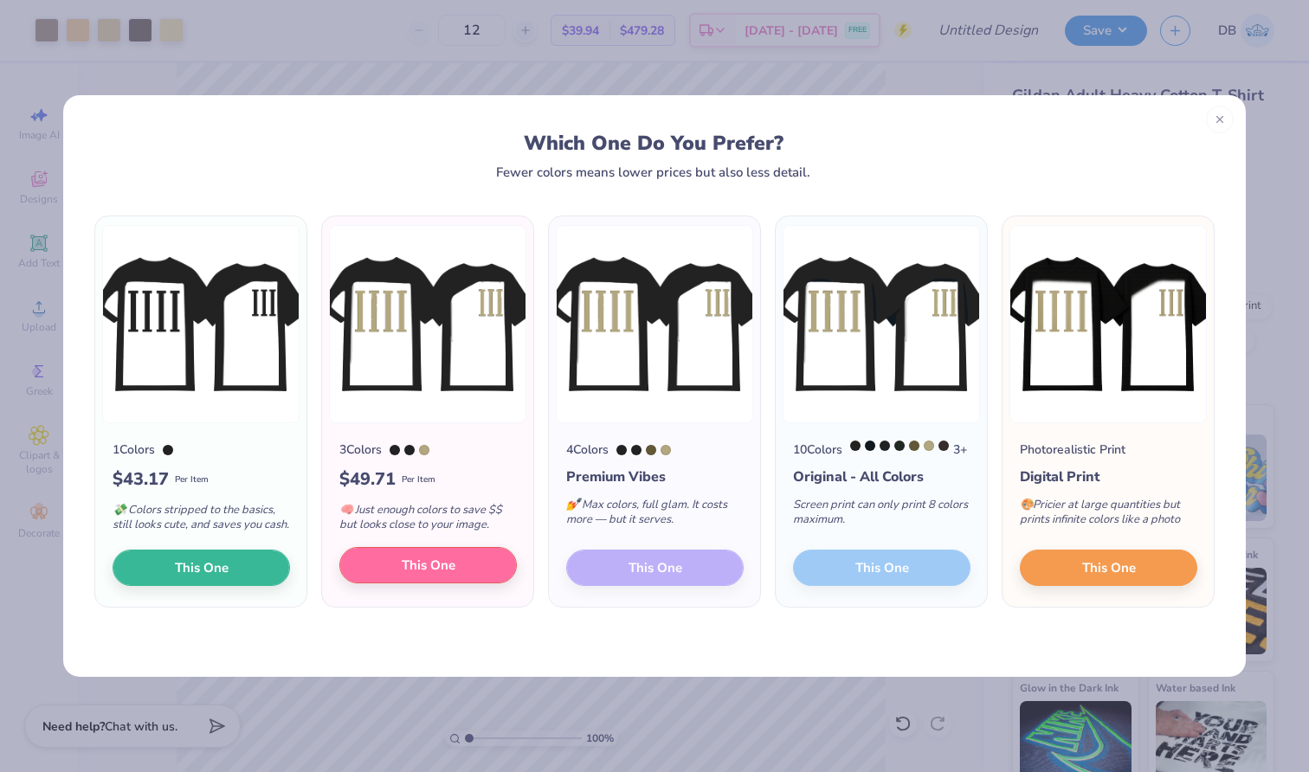
click at [410, 584] on button "This One" at bounding box center [427, 565] width 177 height 36
type input "15.00"
type input "10.29"
type input "8.11"
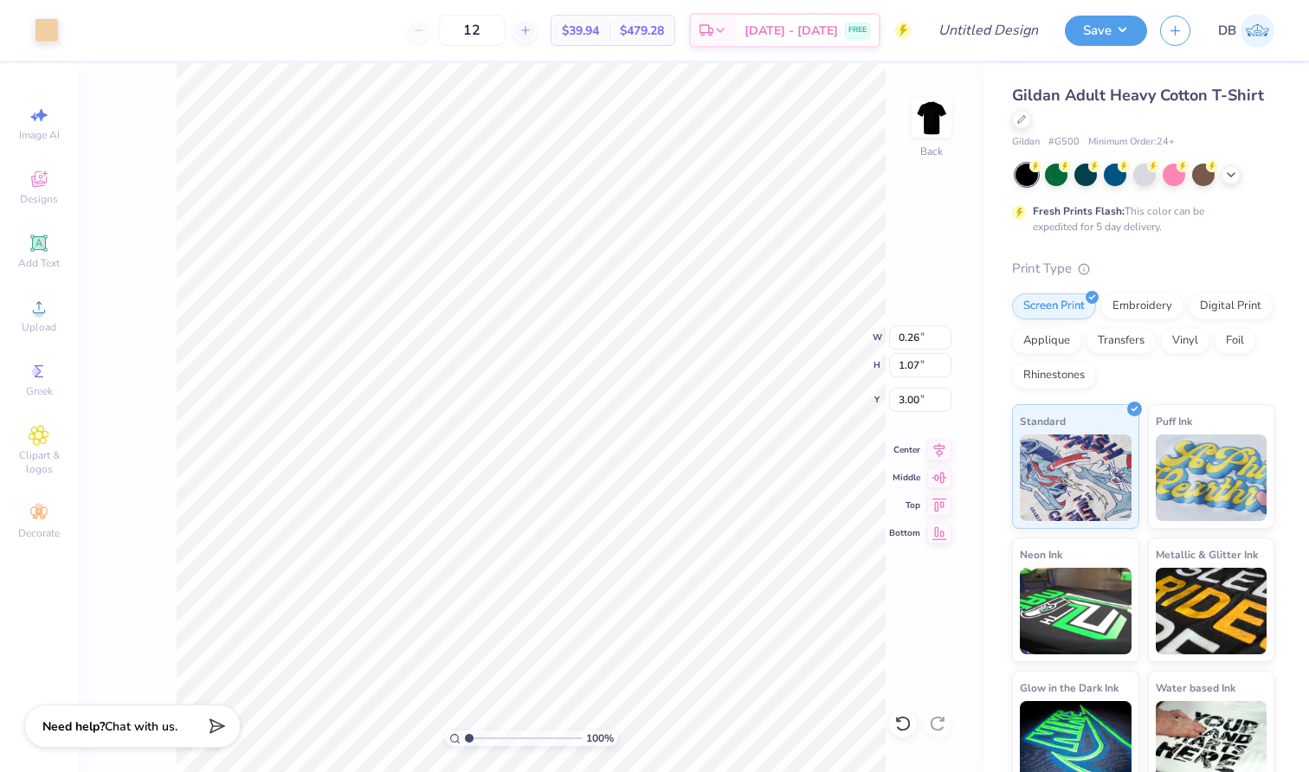
type input "4.04"
type input "3.00"
type input "1.41"
type input "1.43"
click at [684, 473] on li "Group" at bounding box center [706, 478] width 136 height 34
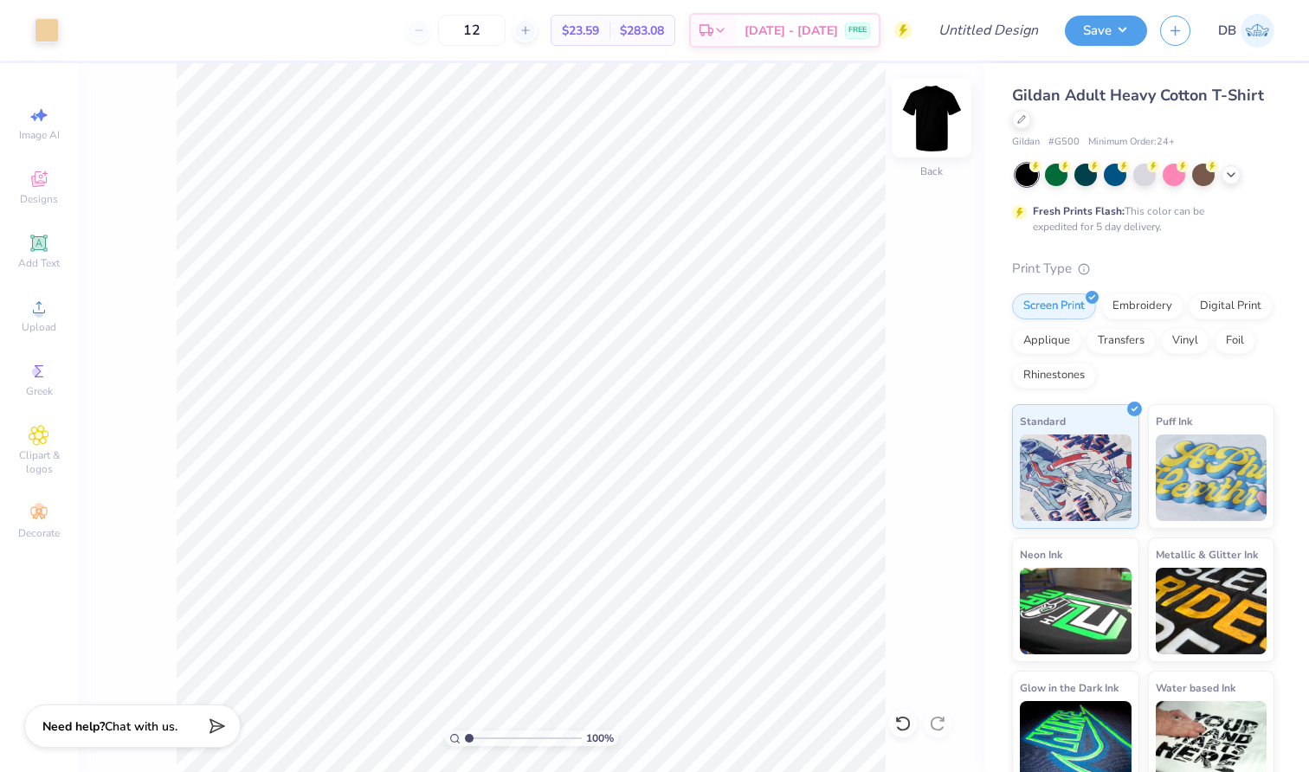
click at [926, 114] on img at bounding box center [931, 117] width 69 height 69
click at [48, 239] on icon at bounding box center [39, 243] width 21 height 21
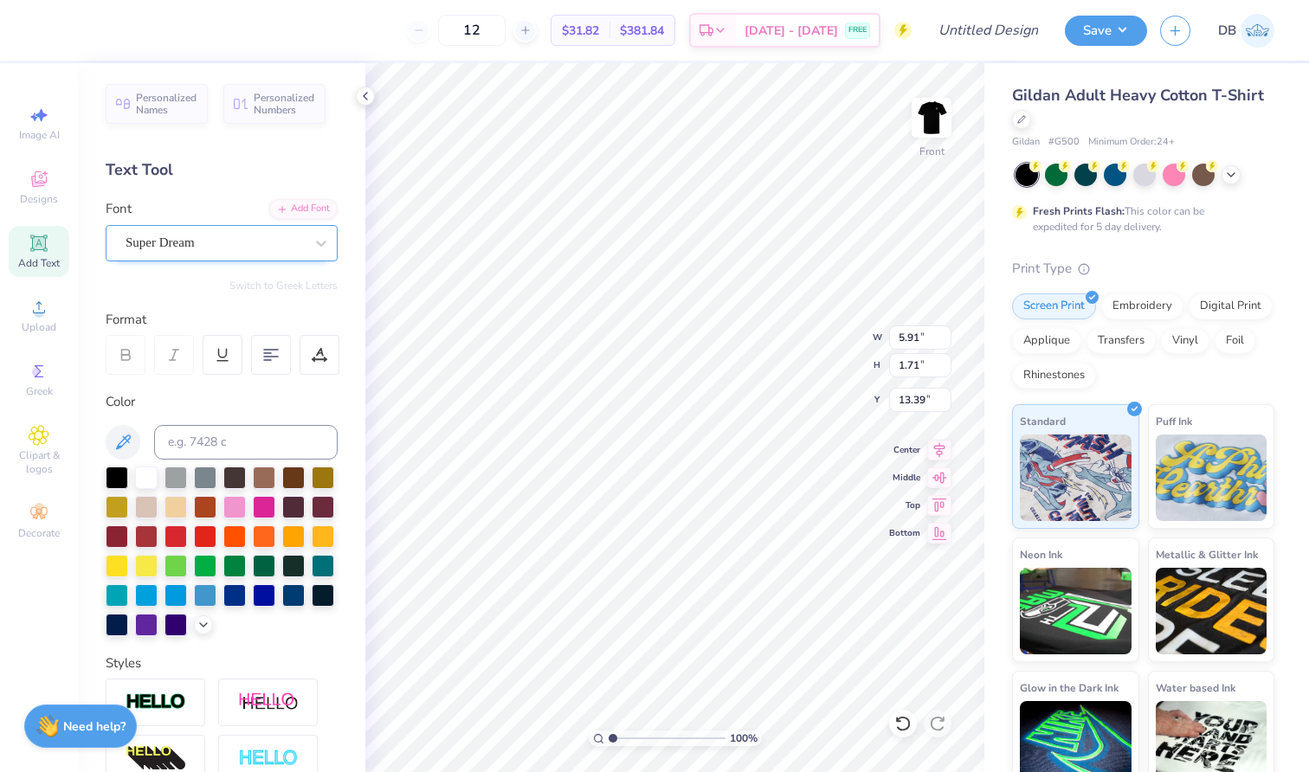
click at [207, 259] on div "Super Dream" at bounding box center [222, 243] width 232 height 36
click at [255, 382] on div "Times New Roman" at bounding box center [221, 380] width 187 height 18
type input "times"
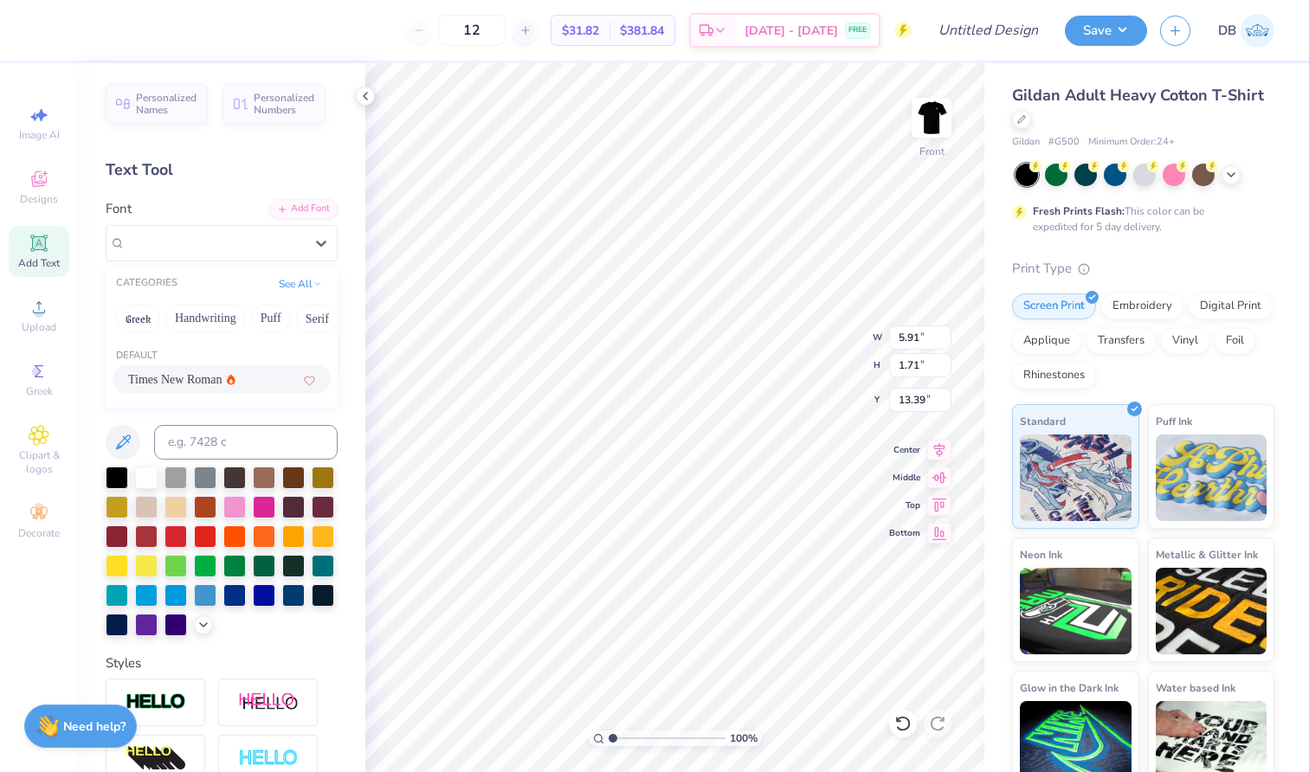
type input "6.14"
type input "1.64"
type input "3.00"
type textarea "GO GREEK"
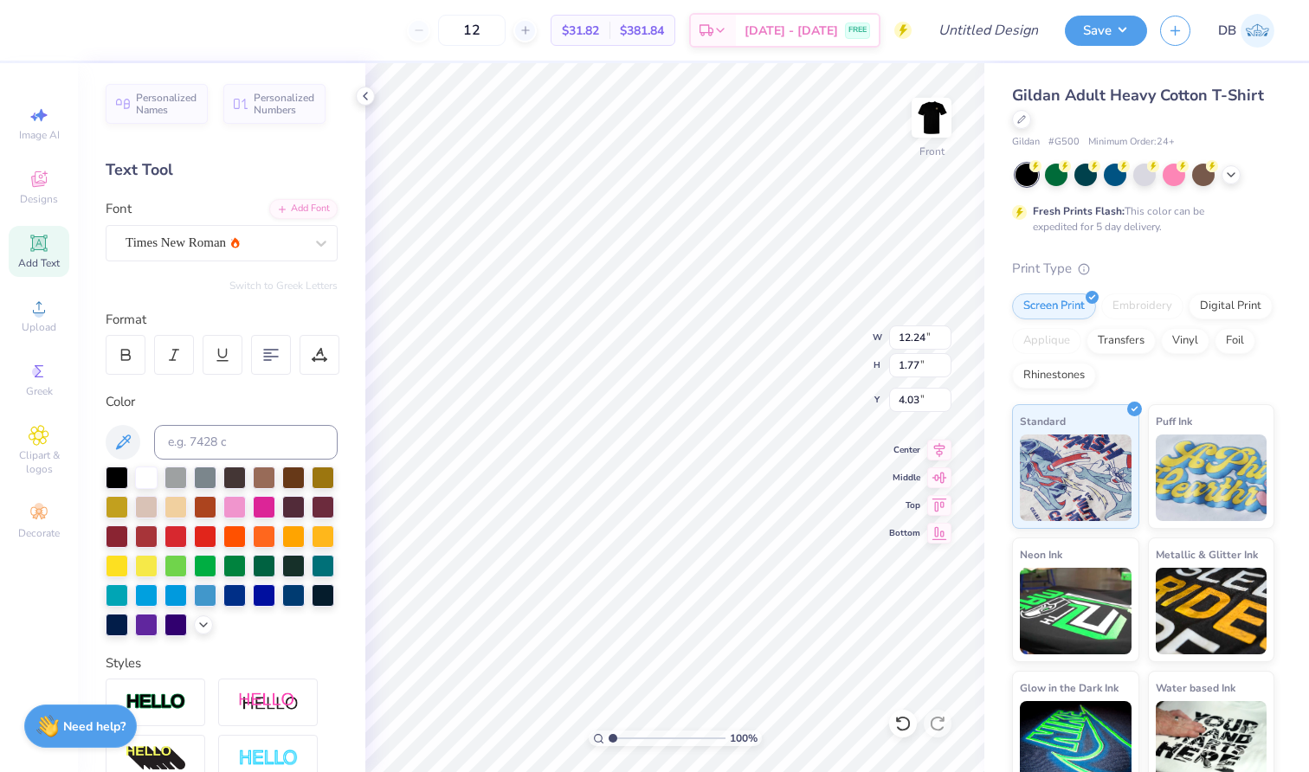
type input "3.00"
click at [42, 251] on icon at bounding box center [39, 243] width 21 height 21
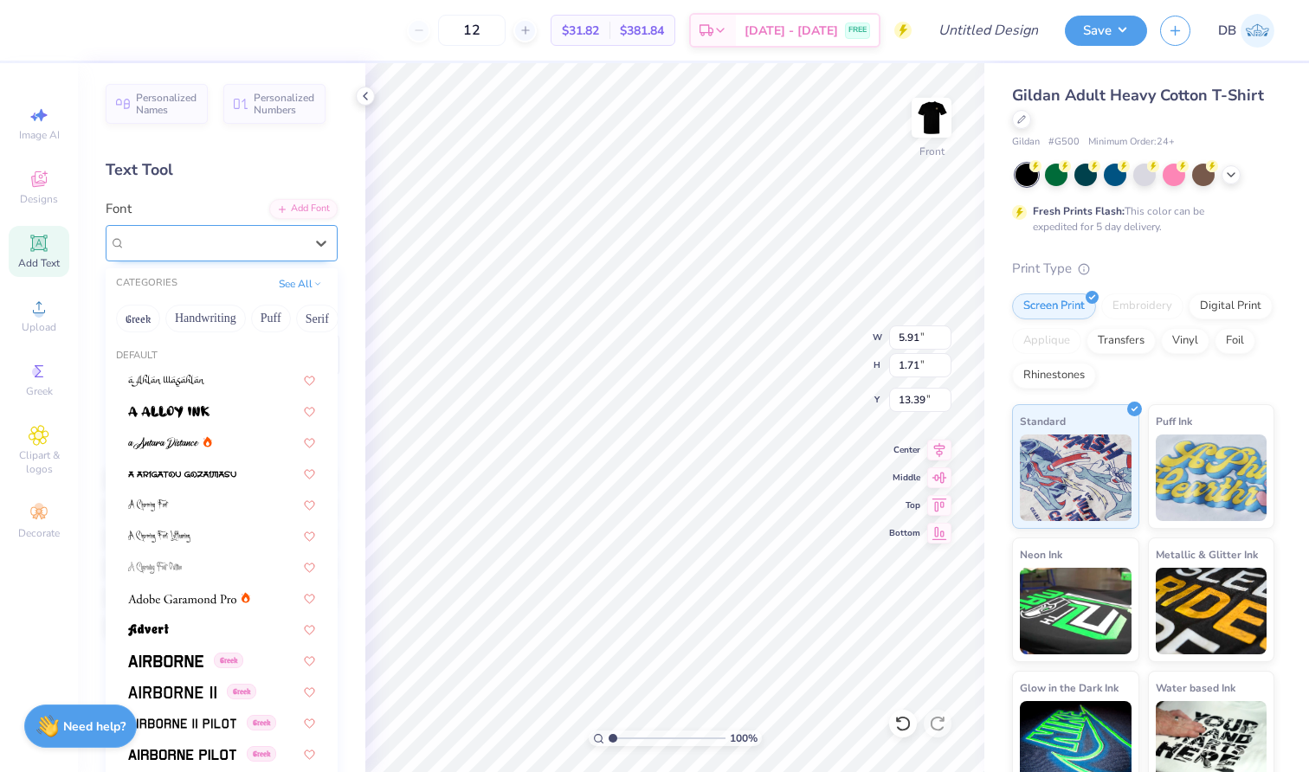
click at [286, 255] on div "Super Dream" at bounding box center [215, 242] width 182 height 27
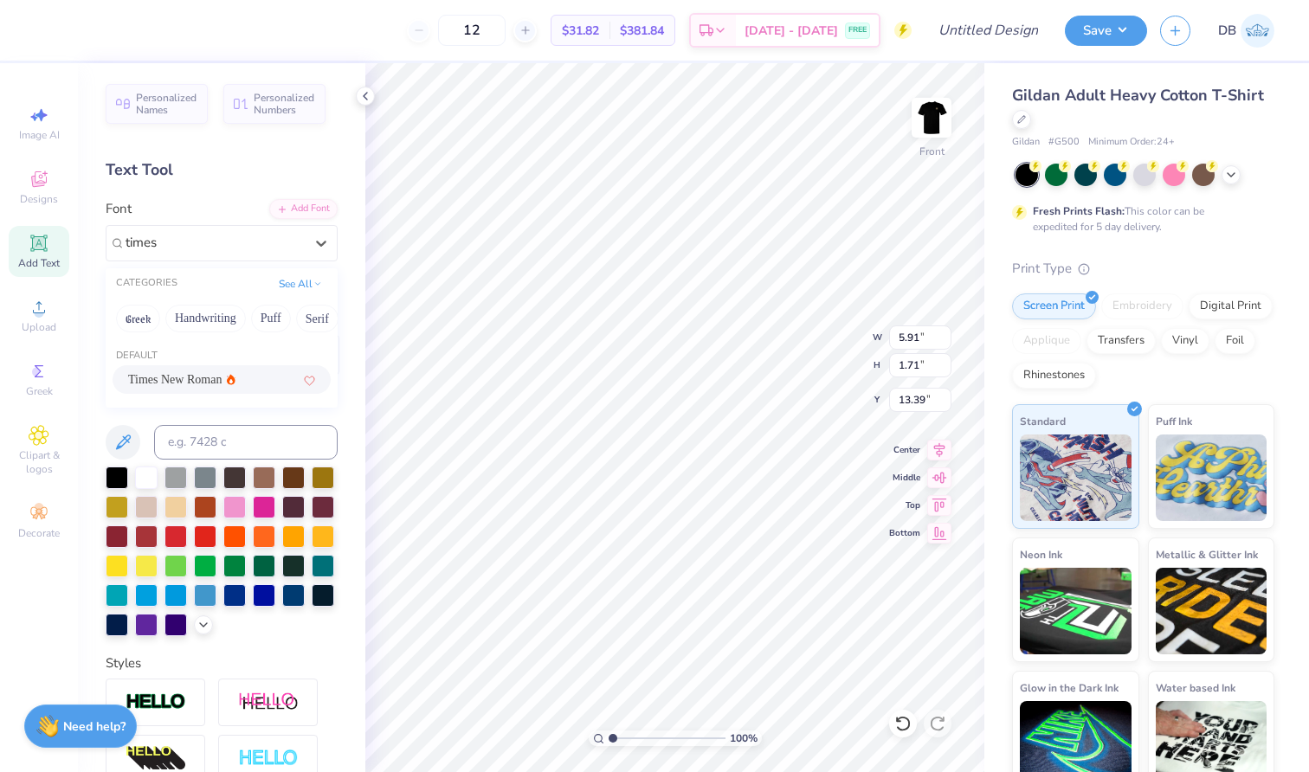
click at [224, 373] on div "Times New Roman" at bounding box center [181, 380] width 107 height 18
type input "times"
type input "6.14"
type input "1.64"
type input "9.98"
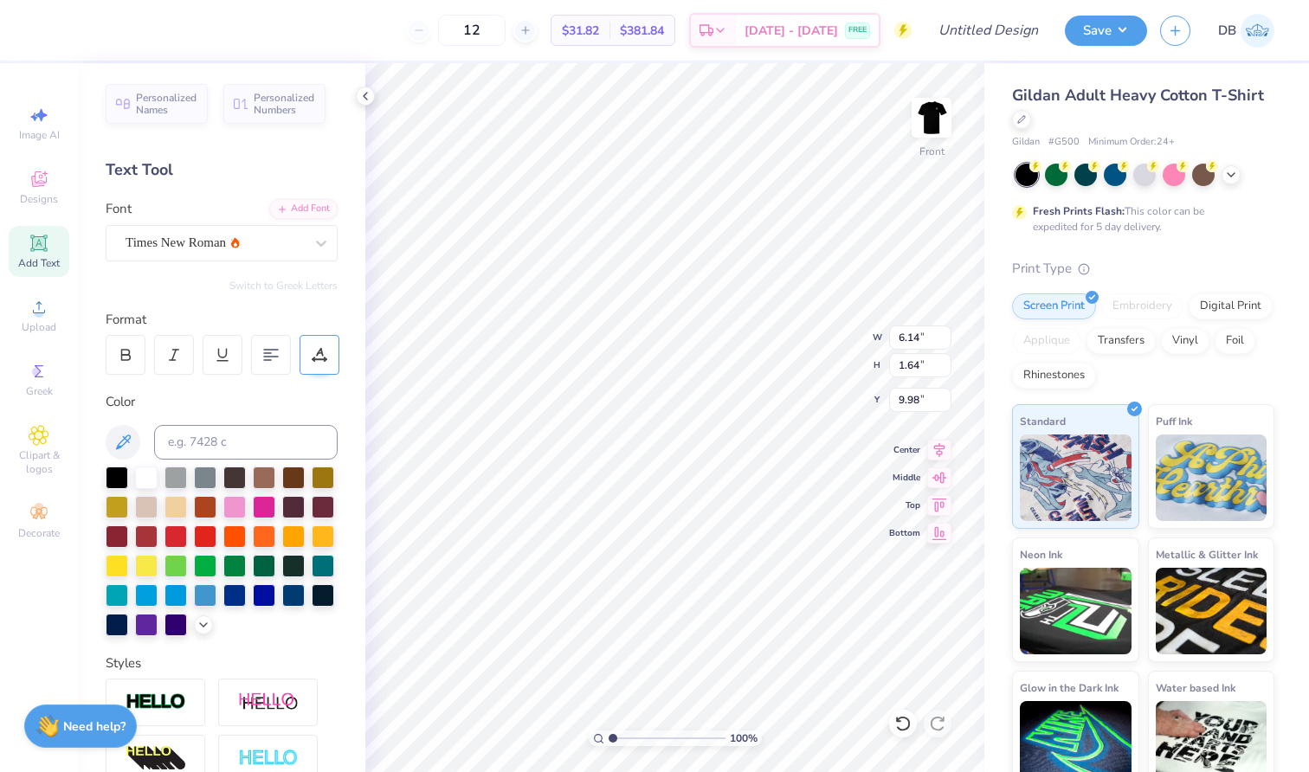
type input "3.29"
type input "0.88"
type input "6.20"
click at [187, 500] on div at bounding box center [175, 505] width 23 height 23
type textarea "Fall Primary"
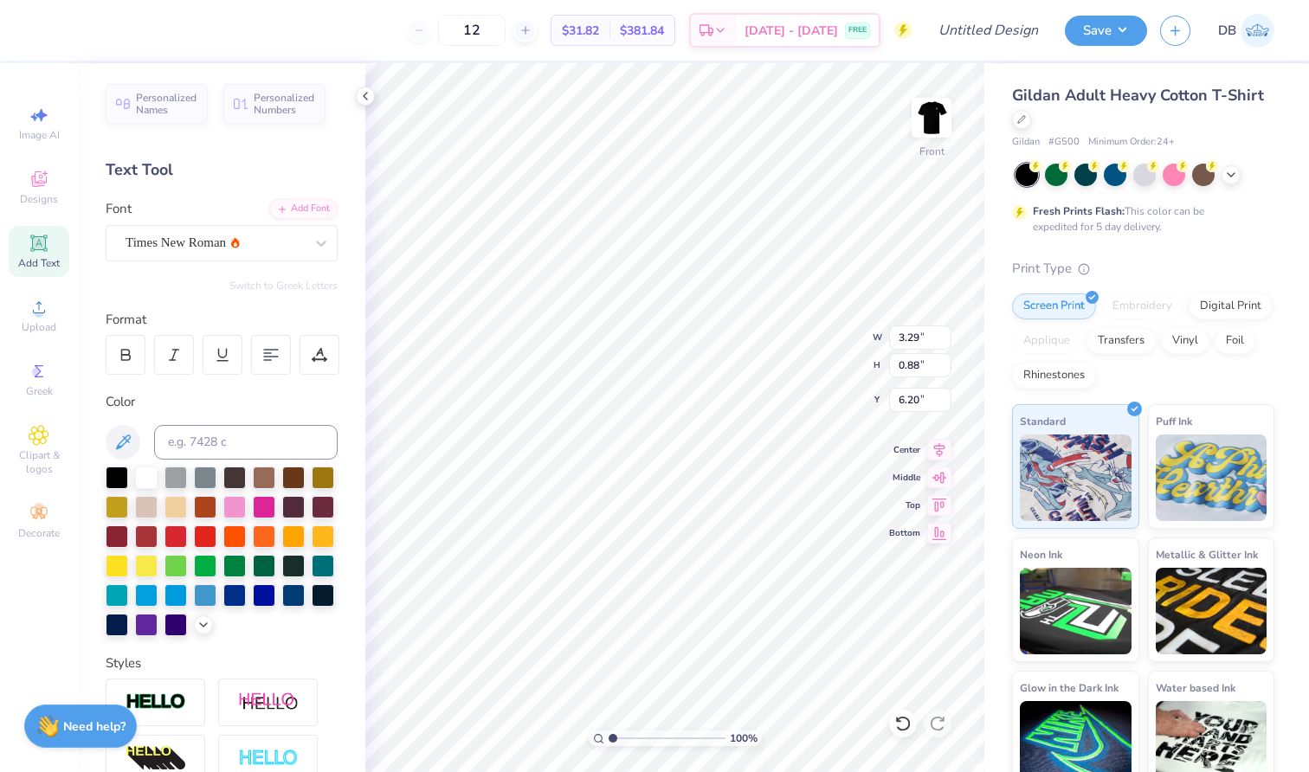
scroll to position [14, 6]
click at [941, 446] on icon at bounding box center [939, 448] width 11 height 15
type input "12.24"
type input "1.77"
type input "3.70"
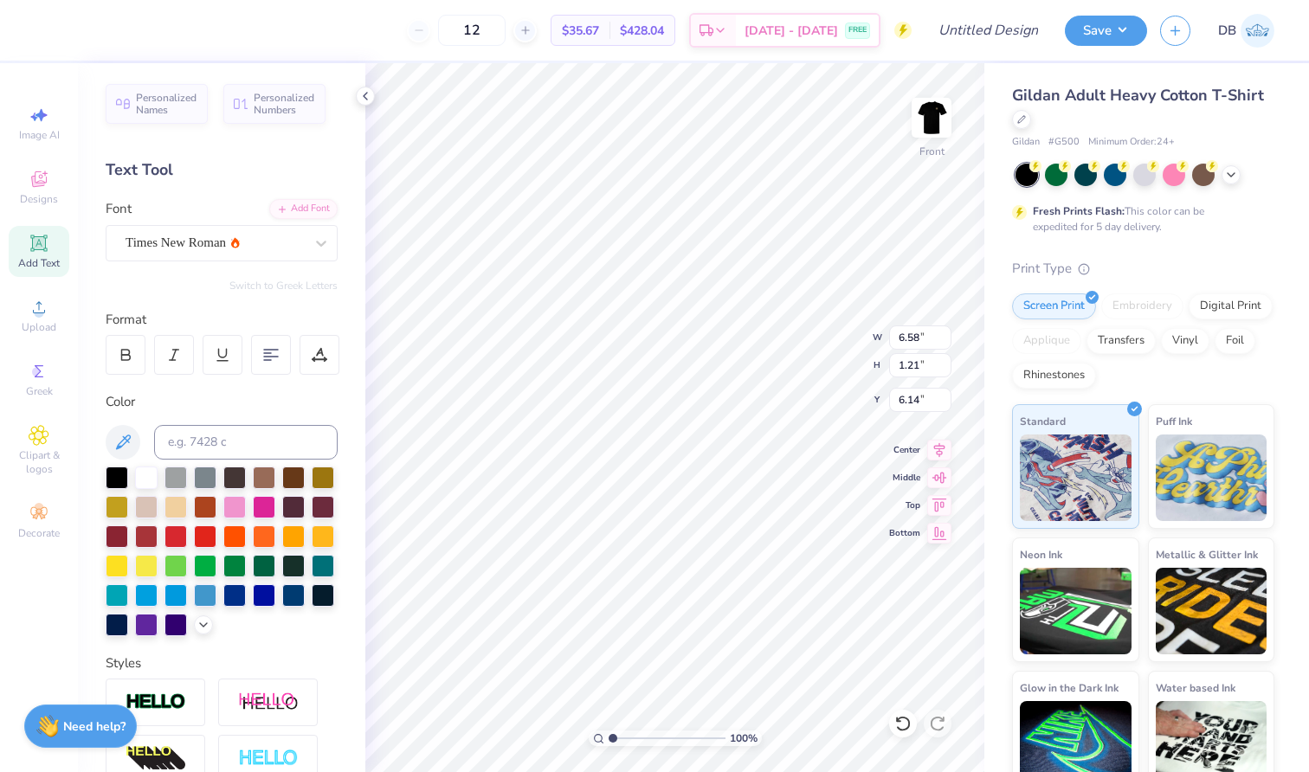
type input "5.04"
type input "0.92"
type input "6.12"
click at [945, 446] on icon at bounding box center [939, 447] width 24 height 21
click at [829, 485] on li "Group" at bounding box center [844, 485] width 136 height 34
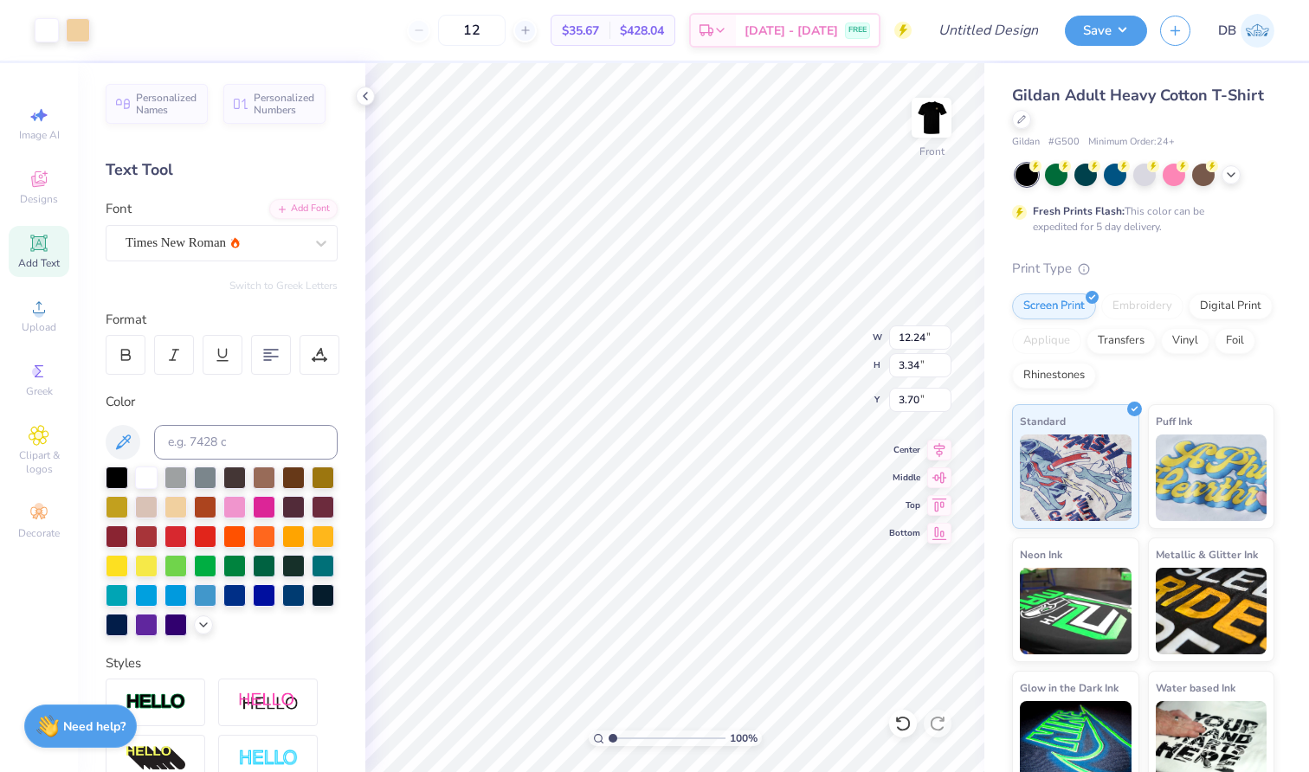
type input "3.35"
type input "10.24"
type input "2.80"
click at [947, 450] on icon at bounding box center [939, 447] width 24 height 21
type input "4.29"
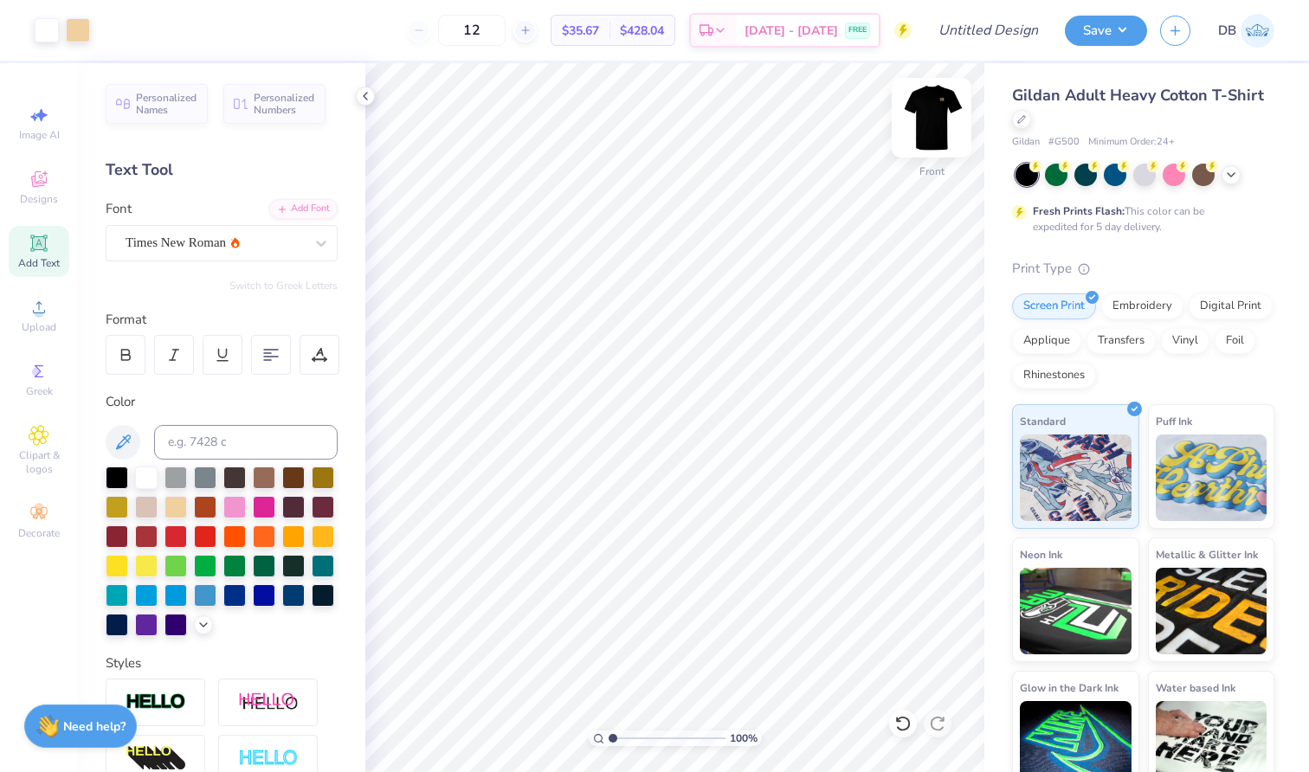
click at [933, 106] on img at bounding box center [931, 117] width 69 height 69
click at [926, 127] on img at bounding box center [931, 117] width 69 height 69
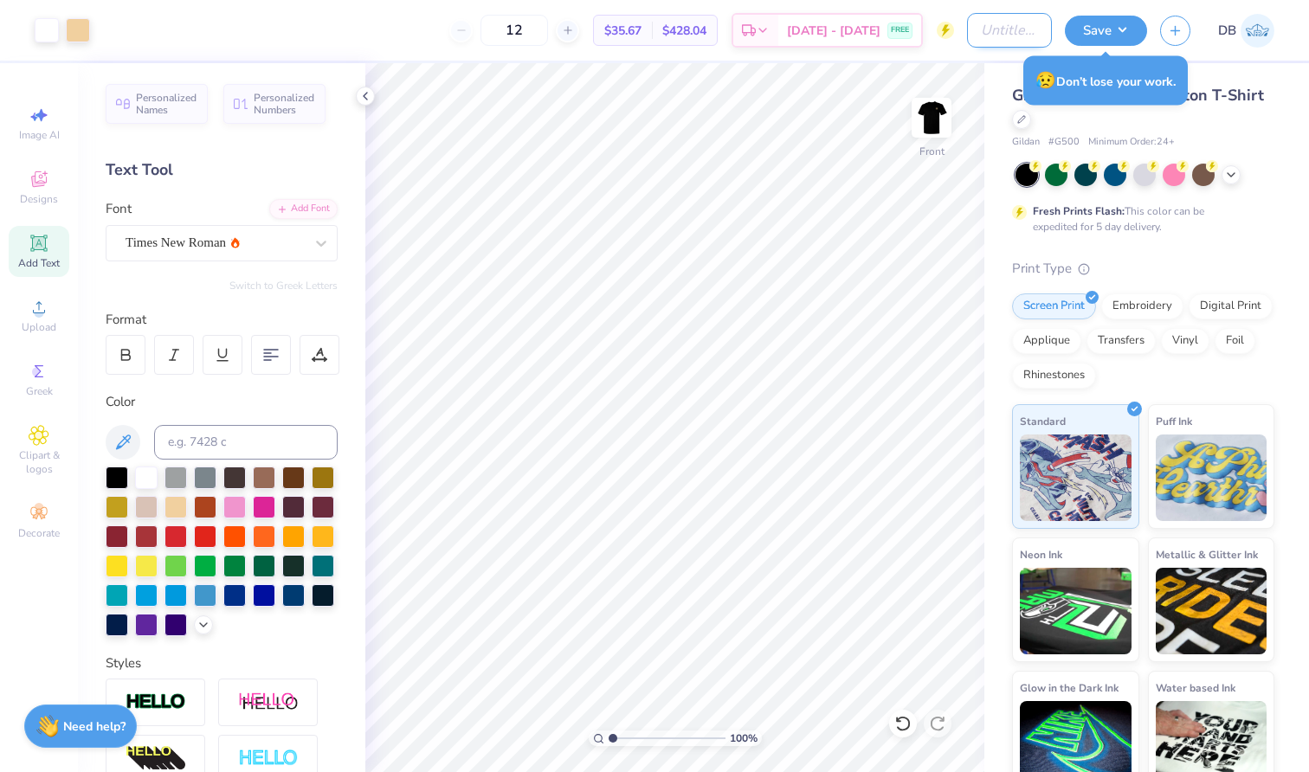
click at [1019, 29] on input "Design Title" at bounding box center [1009, 30] width 85 height 35
type input "IFC Recruitment"
click at [1144, 29] on button "Save" at bounding box center [1106, 28] width 82 height 30
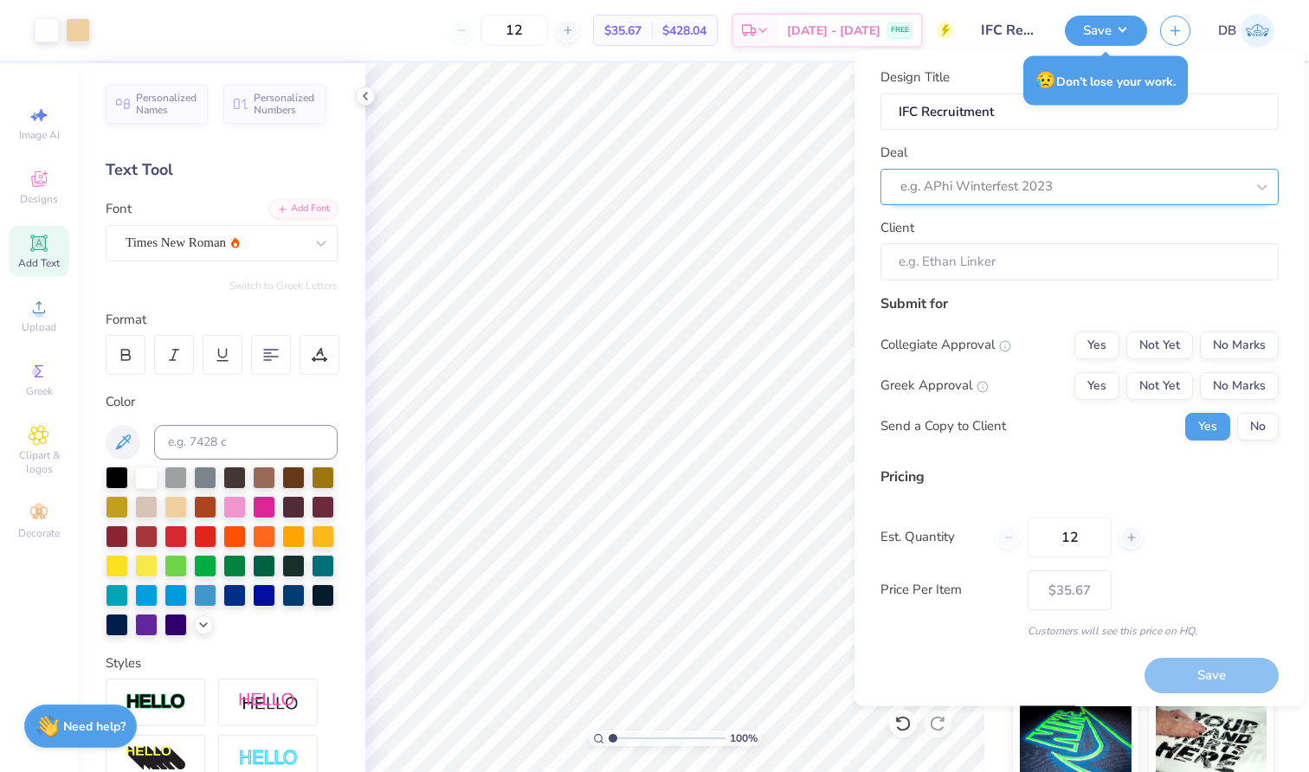
click at [1057, 191] on div at bounding box center [1072, 186] width 345 height 23
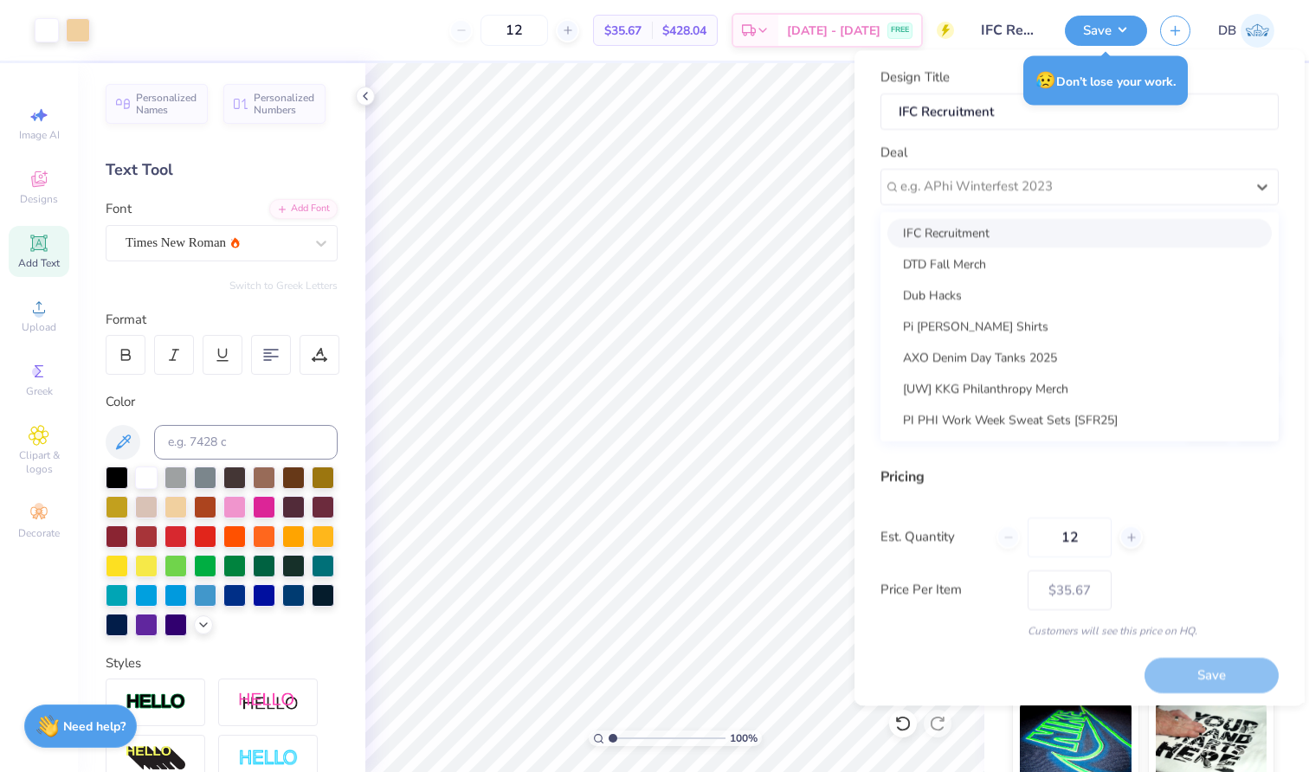
click at [990, 235] on div "IFC Recruitment" at bounding box center [1079, 232] width 384 height 29
type input "[PERSON_NAME]"
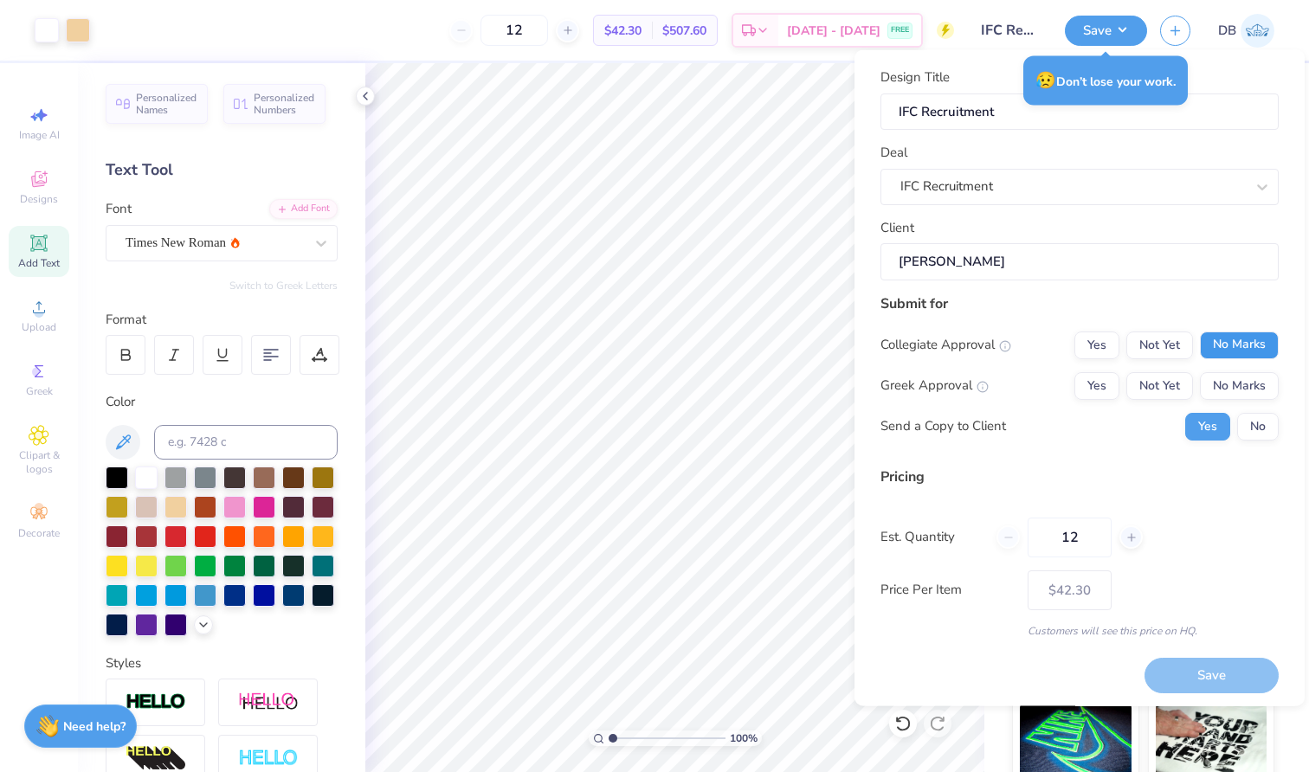
click at [1211, 346] on button "No Marks" at bounding box center [1239, 345] width 79 height 28
click at [1210, 378] on button "No Marks" at bounding box center [1239, 385] width 79 height 28
click at [1089, 390] on button "Yes" at bounding box center [1096, 385] width 45 height 28
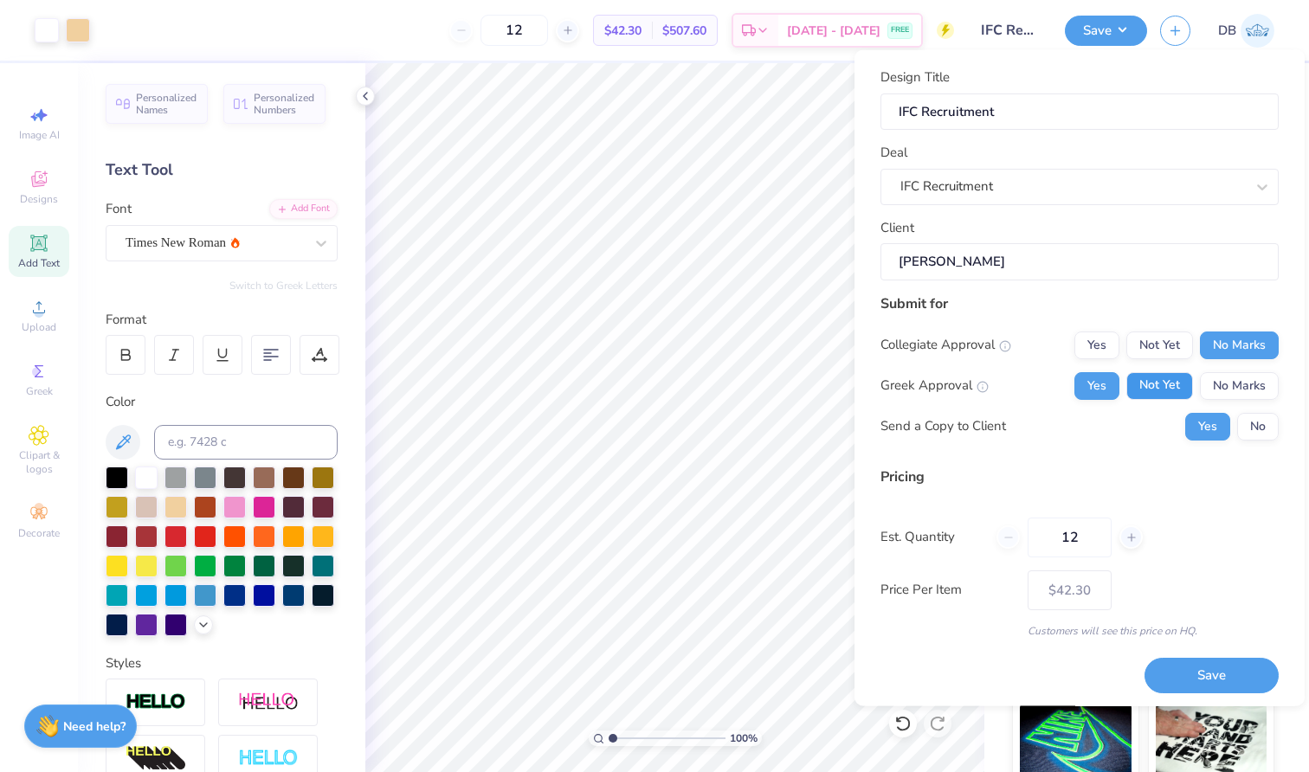
click at [1136, 384] on button "Not Yet" at bounding box center [1159, 385] width 67 height 28
click at [1243, 381] on button "No Marks" at bounding box center [1239, 385] width 79 height 28
click at [1244, 426] on button "No" at bounding box center [1258, 426] width 42 height 28
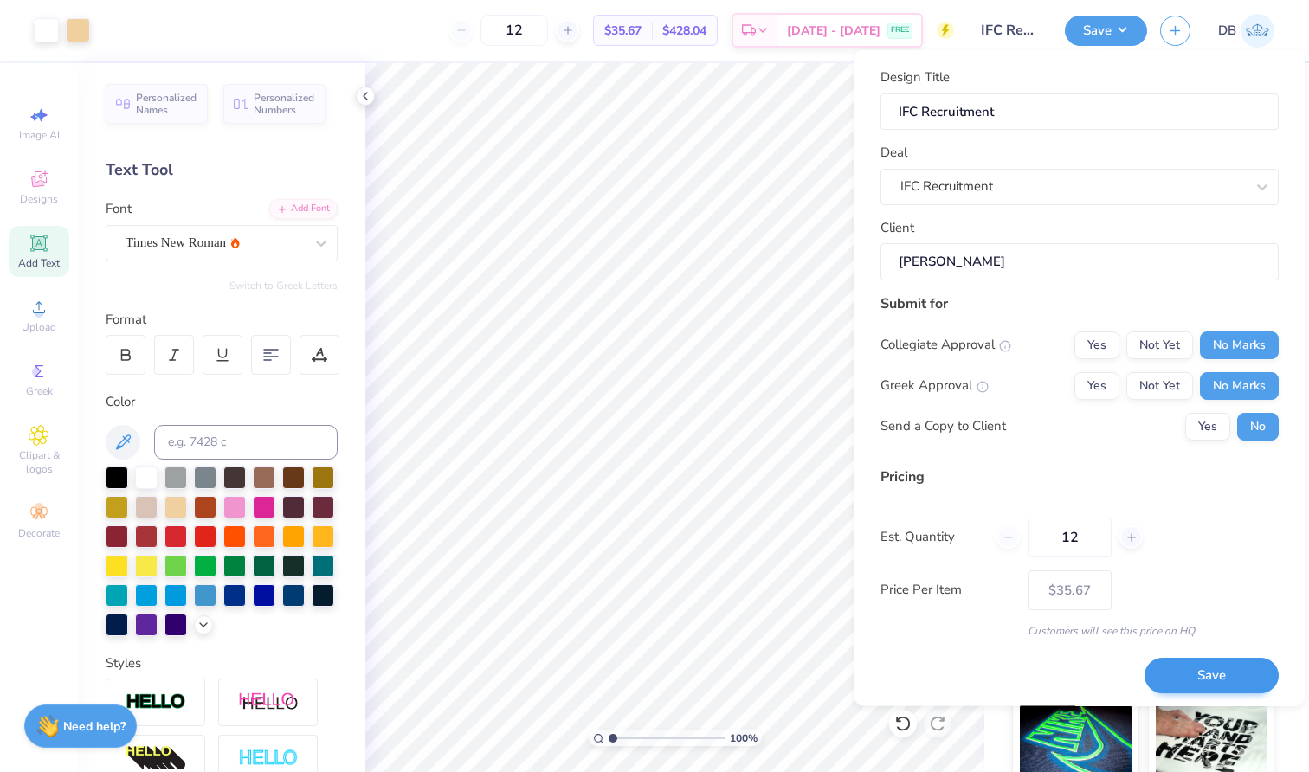
click at [1150, 676] on button "Save" at bounding box center [1212, 675] width 134 height 35
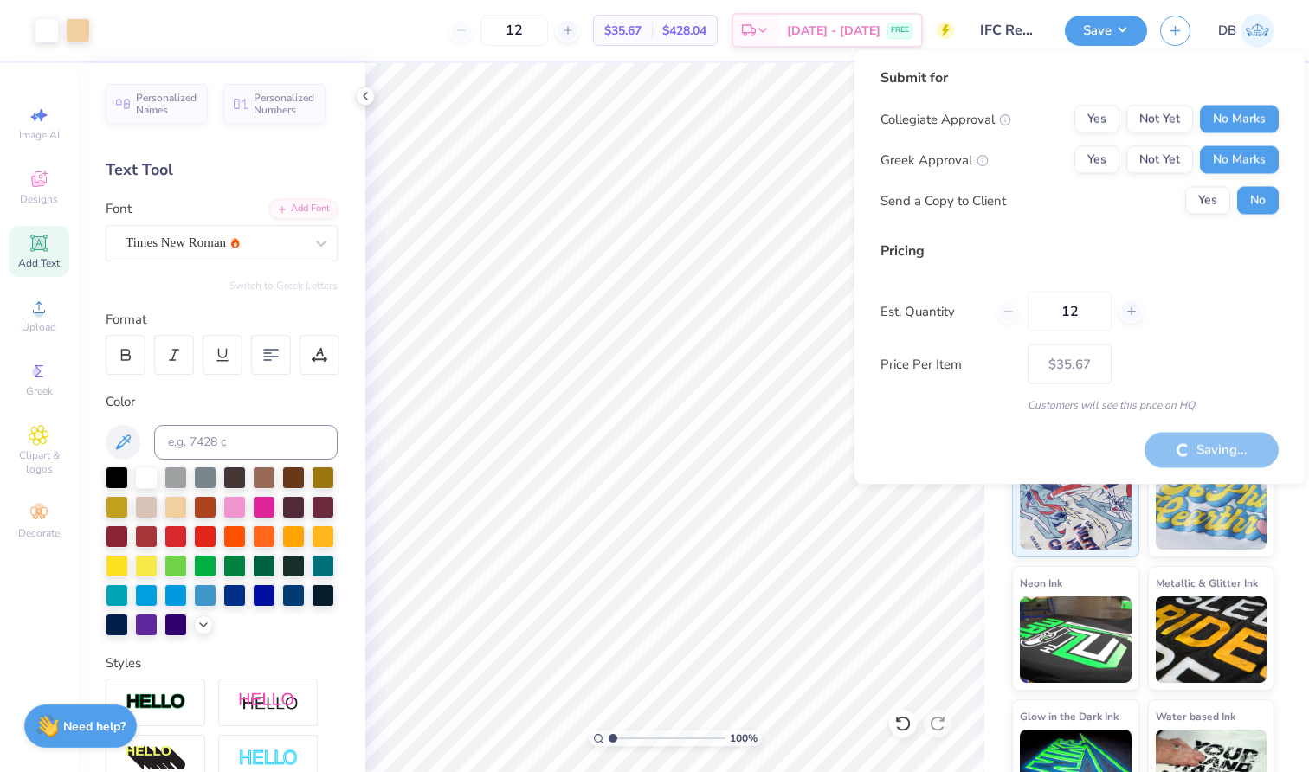
type input "– –"
